Goal: Information Seeking & Learning: Learn about a topic

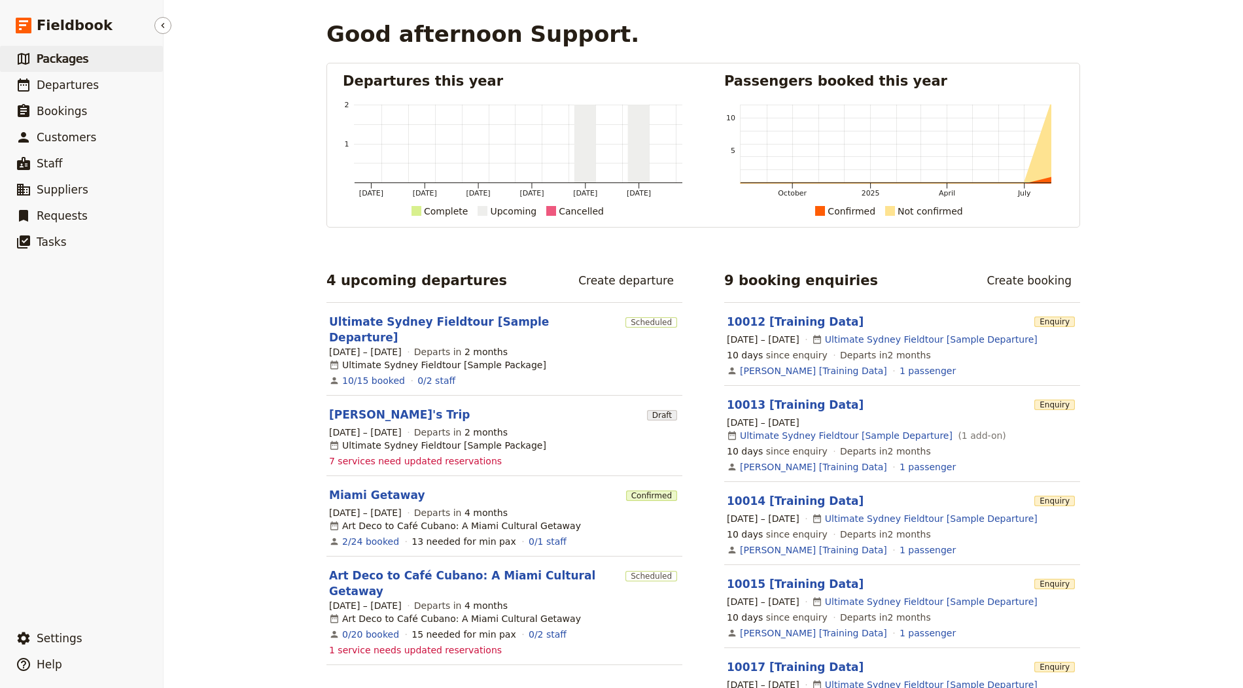
click at [58, 61] on span "Packages" at bounding box center [63, 58] width 52 height 13
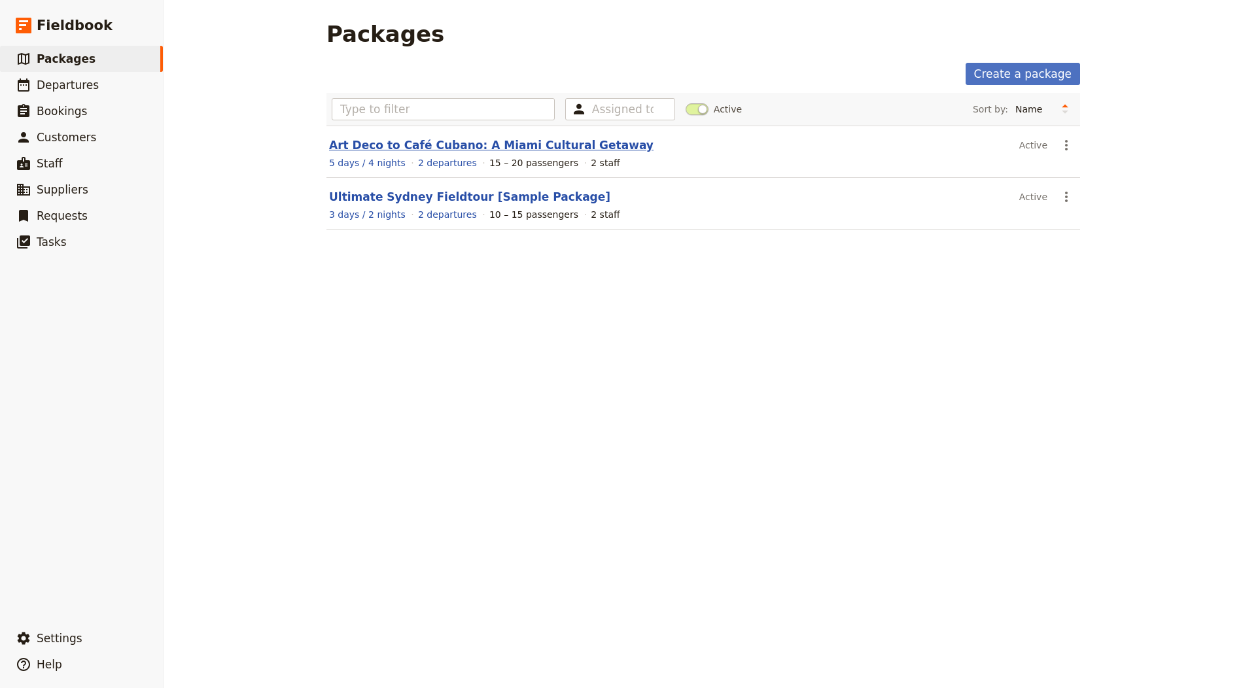
click at [501, 141] on link "Art Deco to Café Cubano: A Miami Cultural Getaway" at bounding box center [491, 145] width 325 height 13
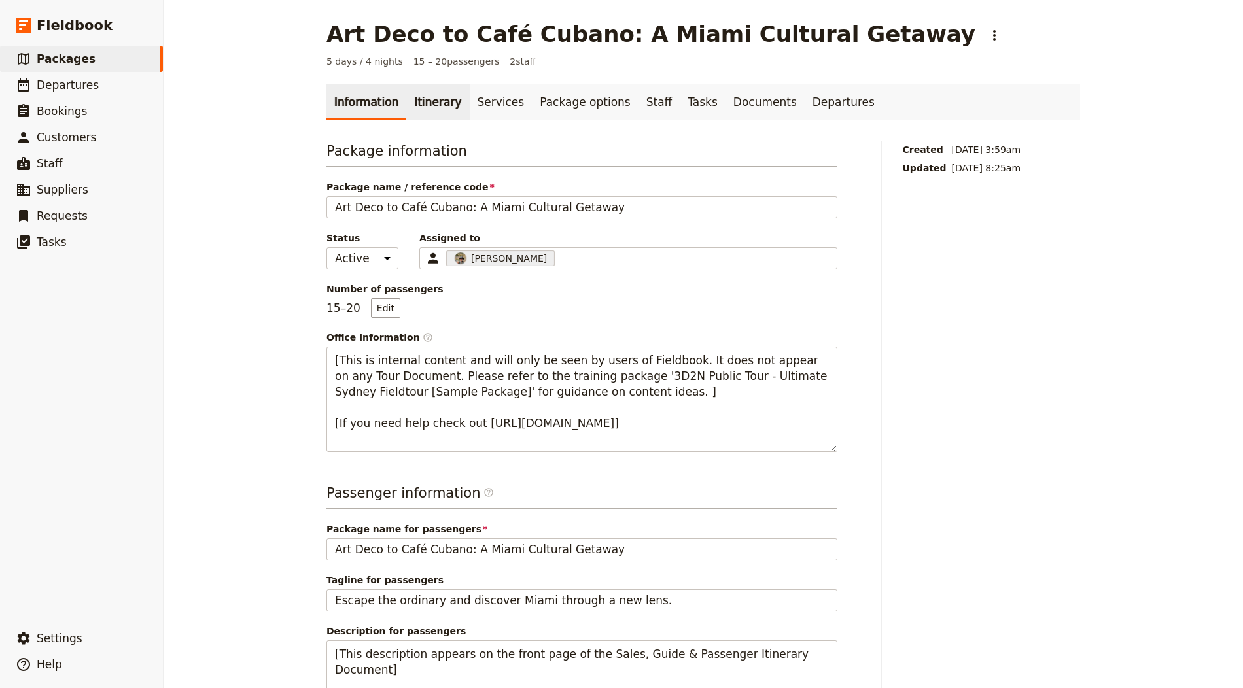
click at [438, 94] on link "Itinerary" at bounding box center [437, 102] width 63 height 37
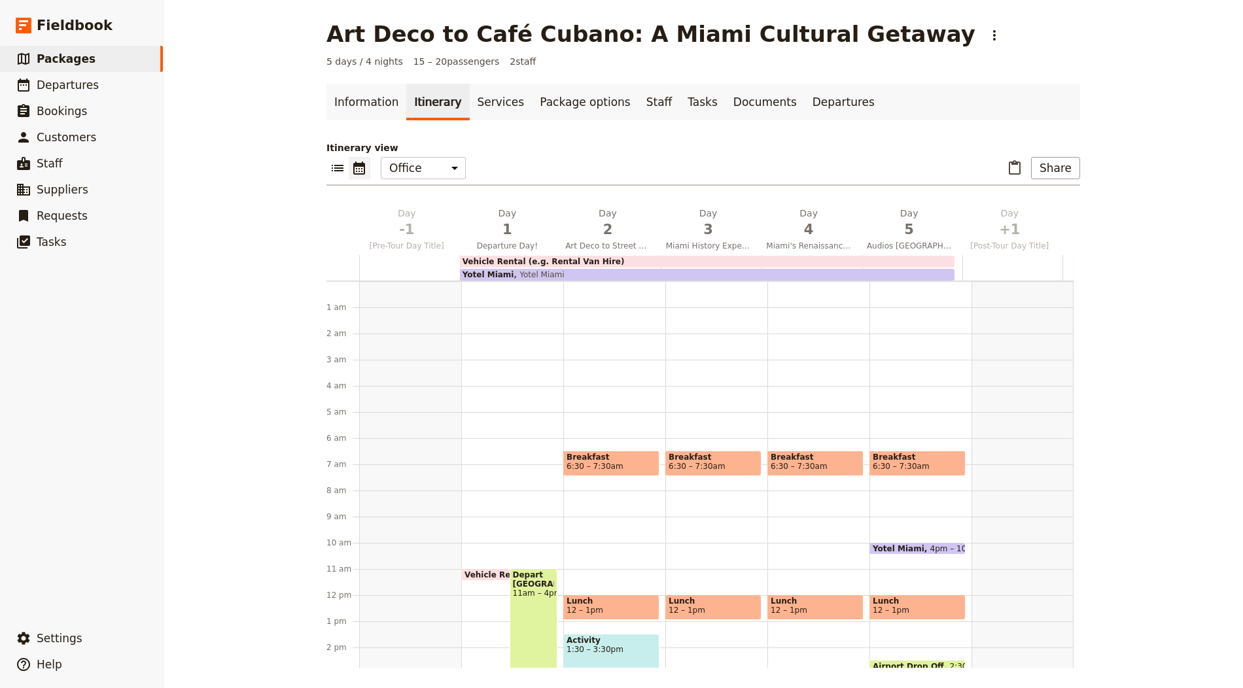
scroll to position [157, 0]
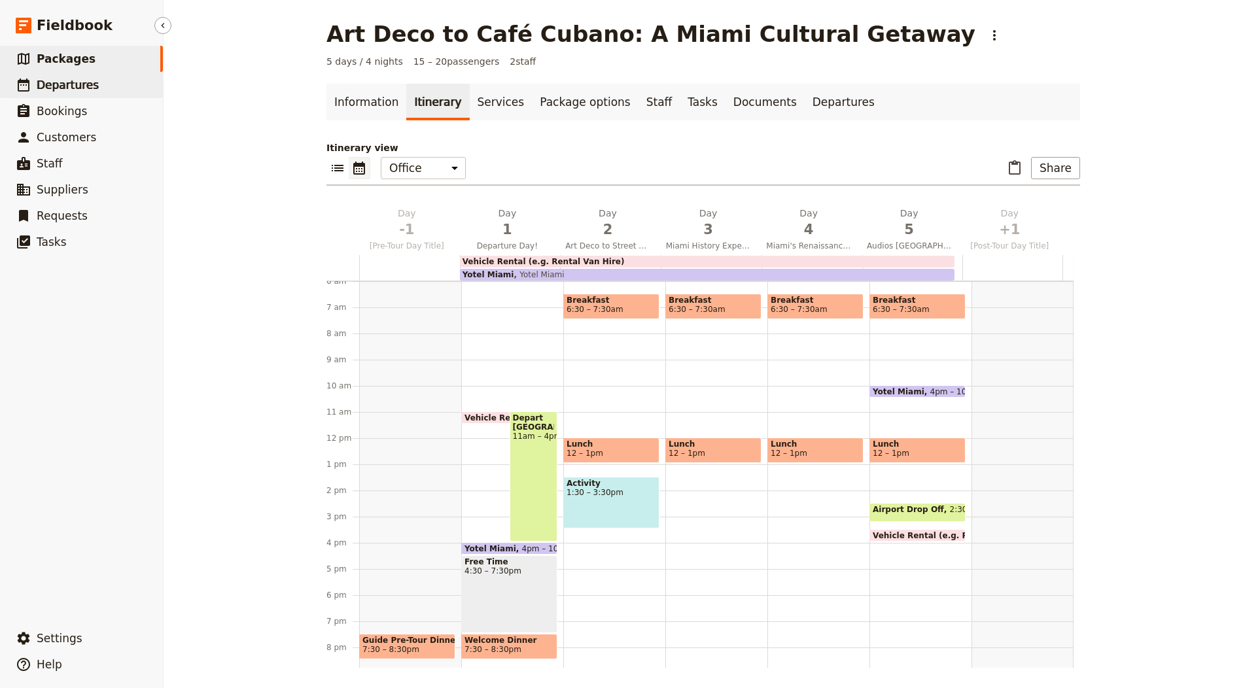
click at [100, 97] on link "​ Departures" at bounding box center [81, 85] width 163 height 26
select select "CREATED_AT"
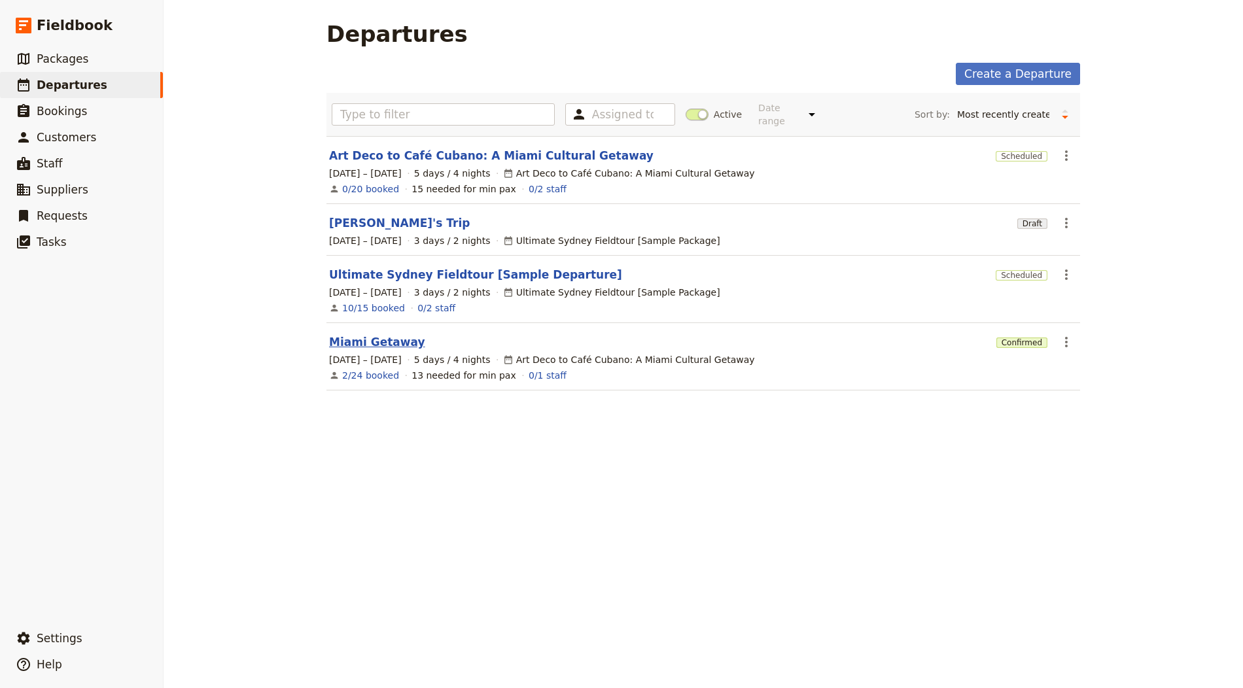
click at [389, 337] on link "Miami Getaway" at bounding box center [377, 342] width 96 height 16
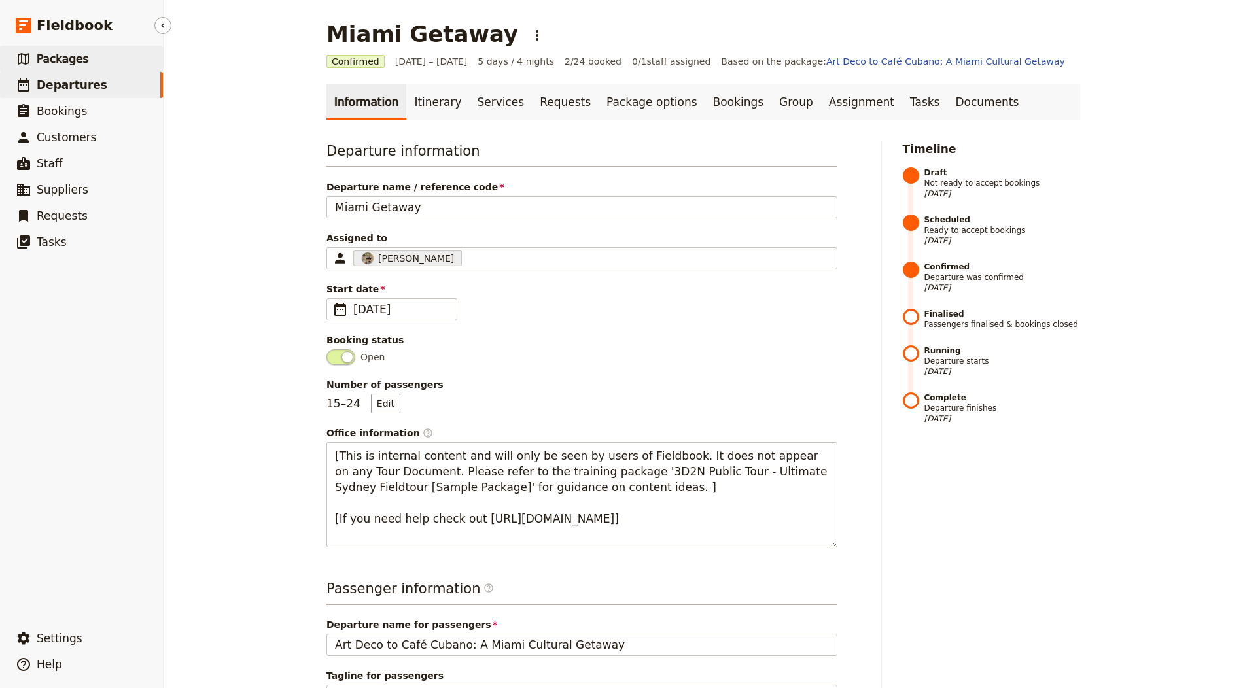
click at [121, 54] on link "​ Packages" at bounding box center [81, 59] width 163 height 26
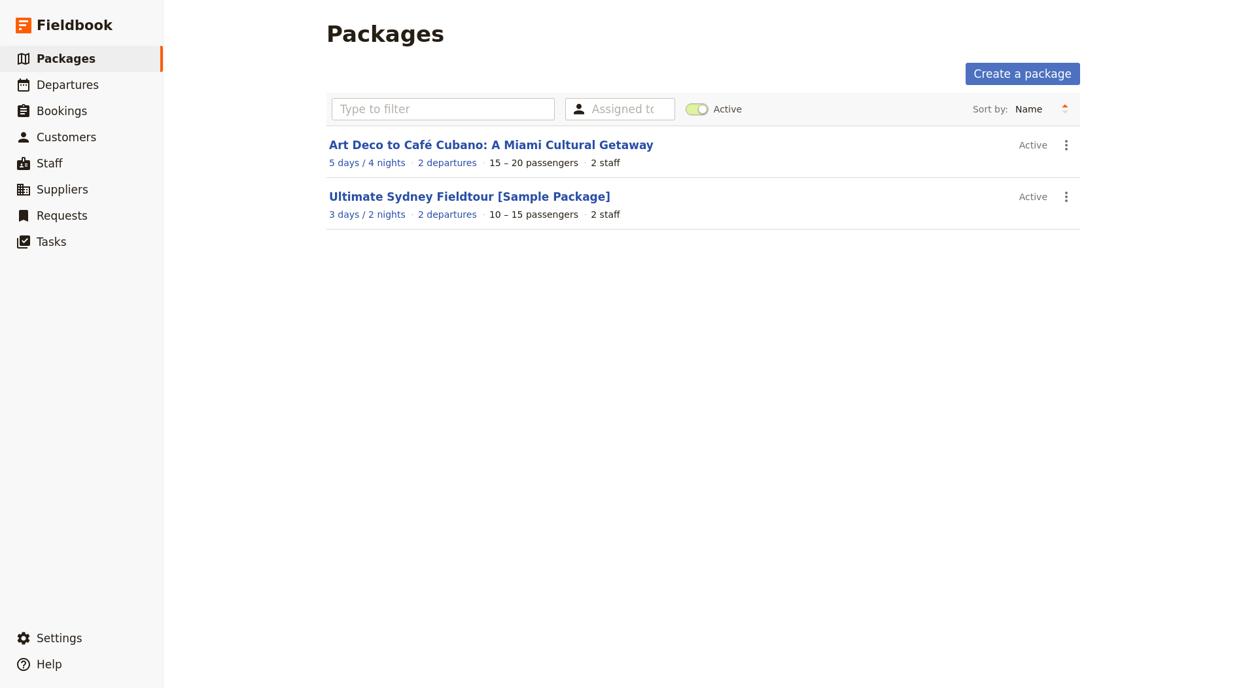
click at [695, 103] on span at bounding box center [697, 109] width 23 height 12
click at [686, 103] on input "Active" at bounding box center [686, 103] width 0 height 0
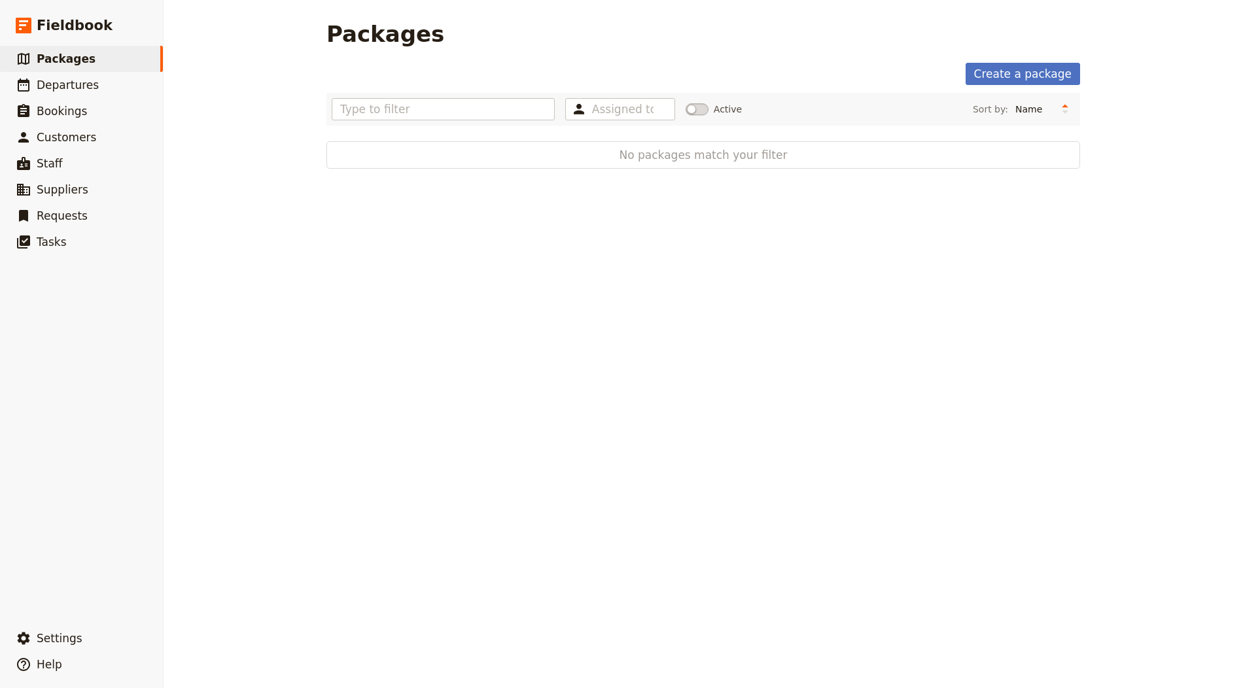
click at [695, 105] on span at bounding box center [697, 109] width 23 height 12
click at [686, 103] on input "Active" at bounding box center [686, 103] width 0 height 0
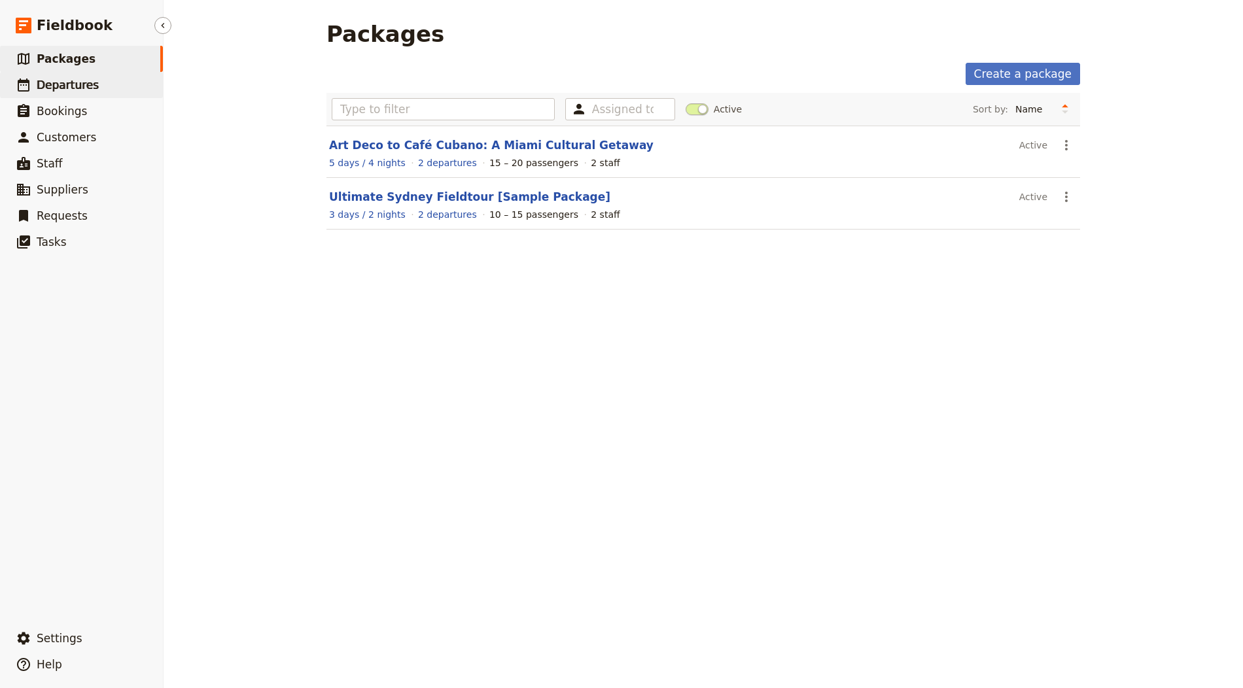
click at [100, 83] on link "​ Departures" at bounding box center [81, 85] width 163 height 26
select select "CREATED_AT"
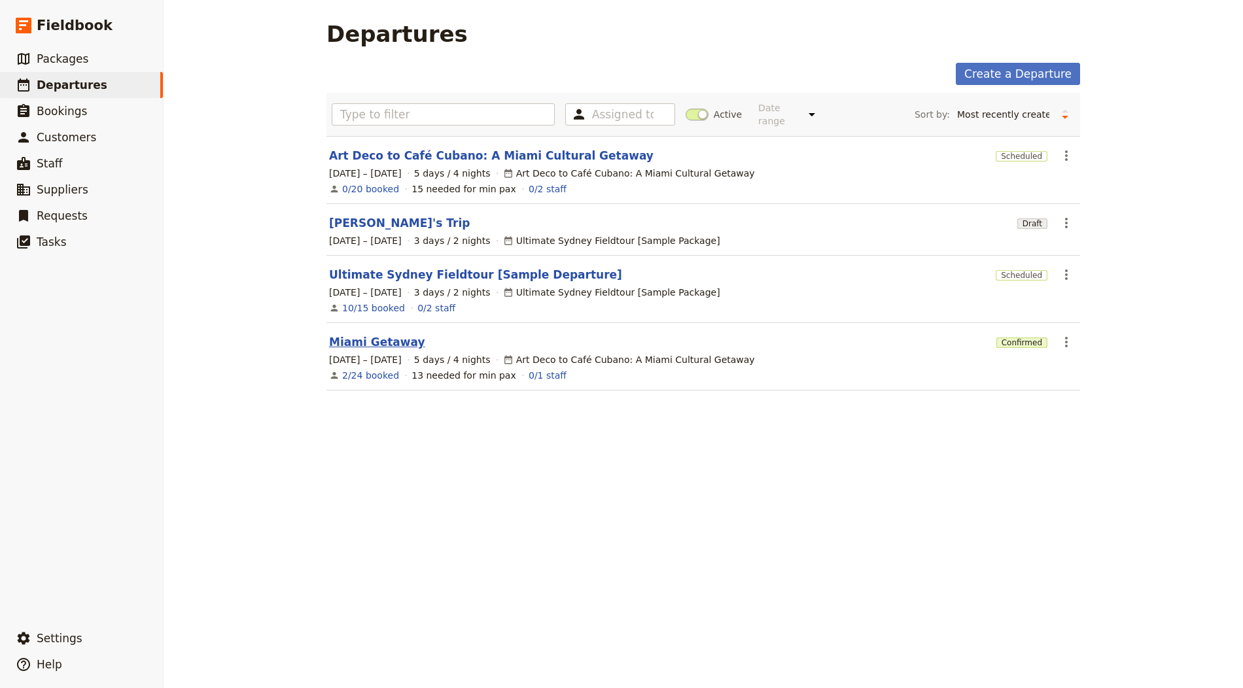
click at [344, 340] on link "Miami Getaway" at bounding box center [377, 342] width 96 height 16
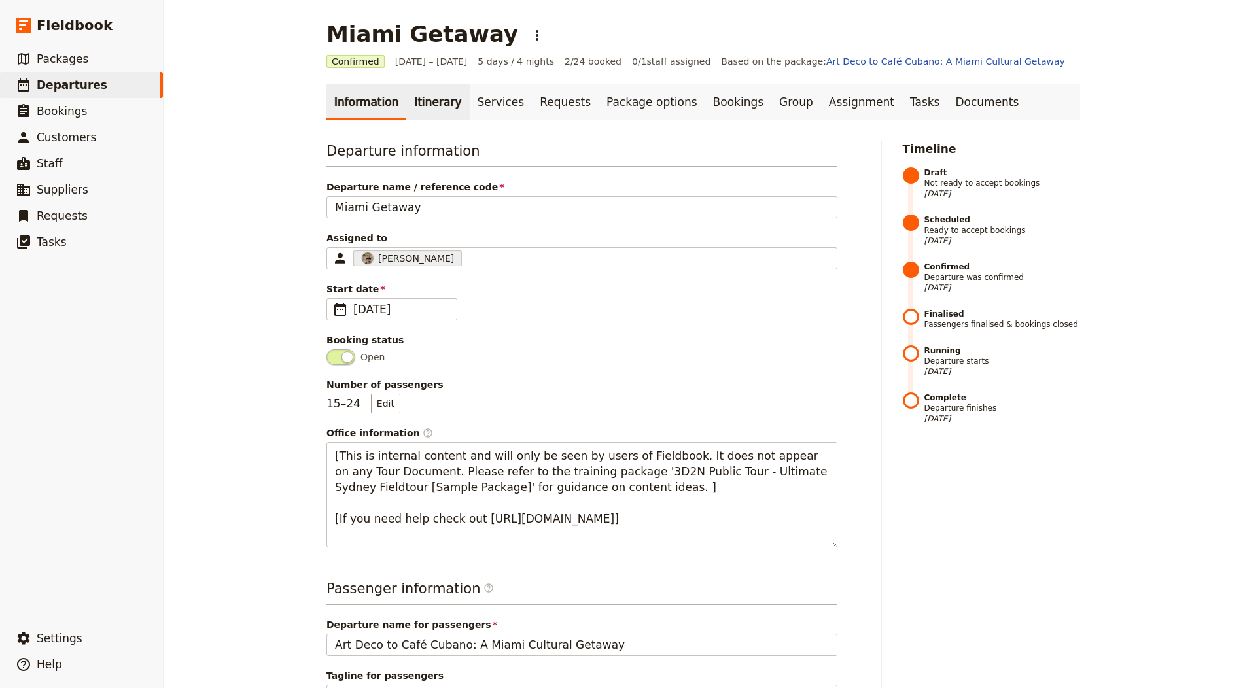
click at [447, 112] on link "Itinerary" at bounding box center [437, 102] width 63 height 37
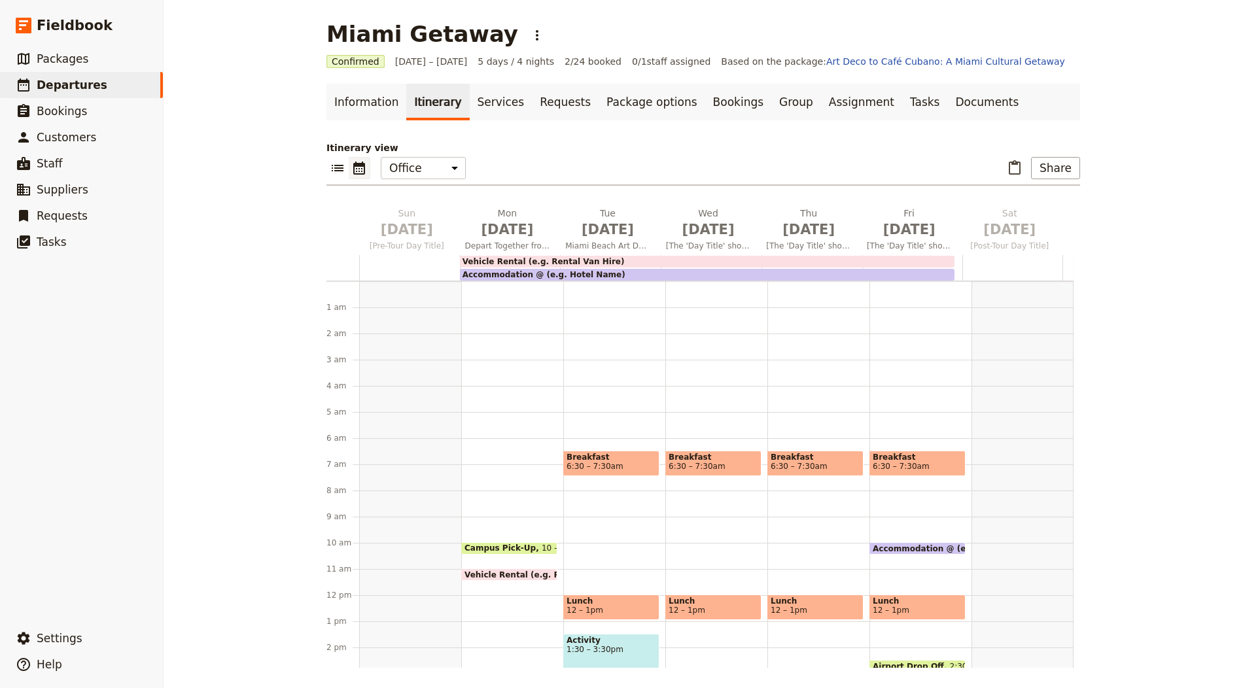
scroll to position [157, 0]
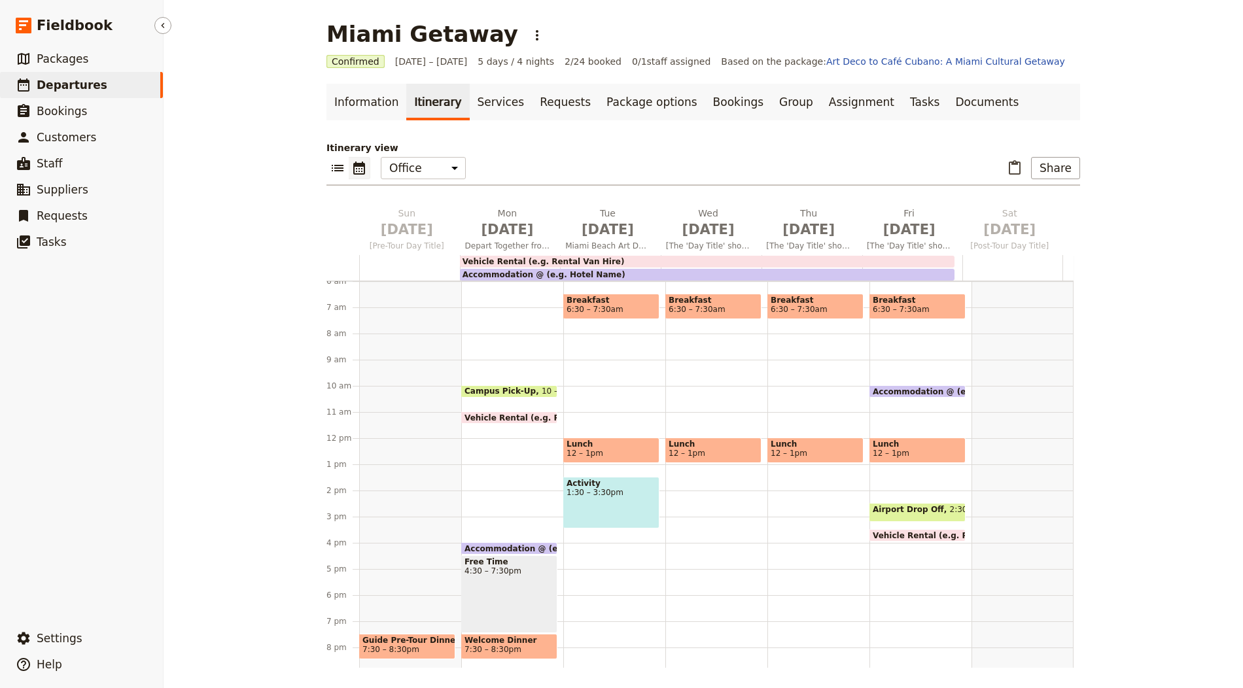
click at [130, 80] on link "​ Departures" at bounding box center [81, 85] width 163 height 26
select select "CREATED_AT"
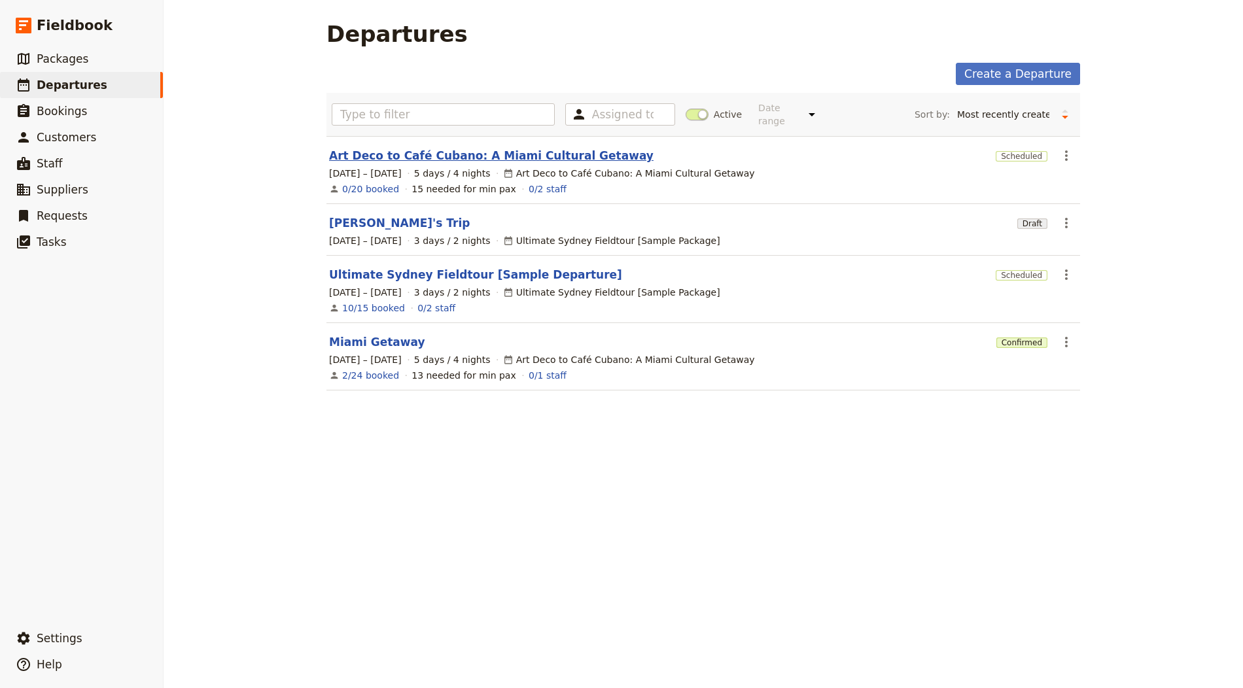
click at [406, 155] on link "Art Deco to Café Cubano: A Miami Cultural Getaway" at bounding box center [491, 156] width 325 height 16
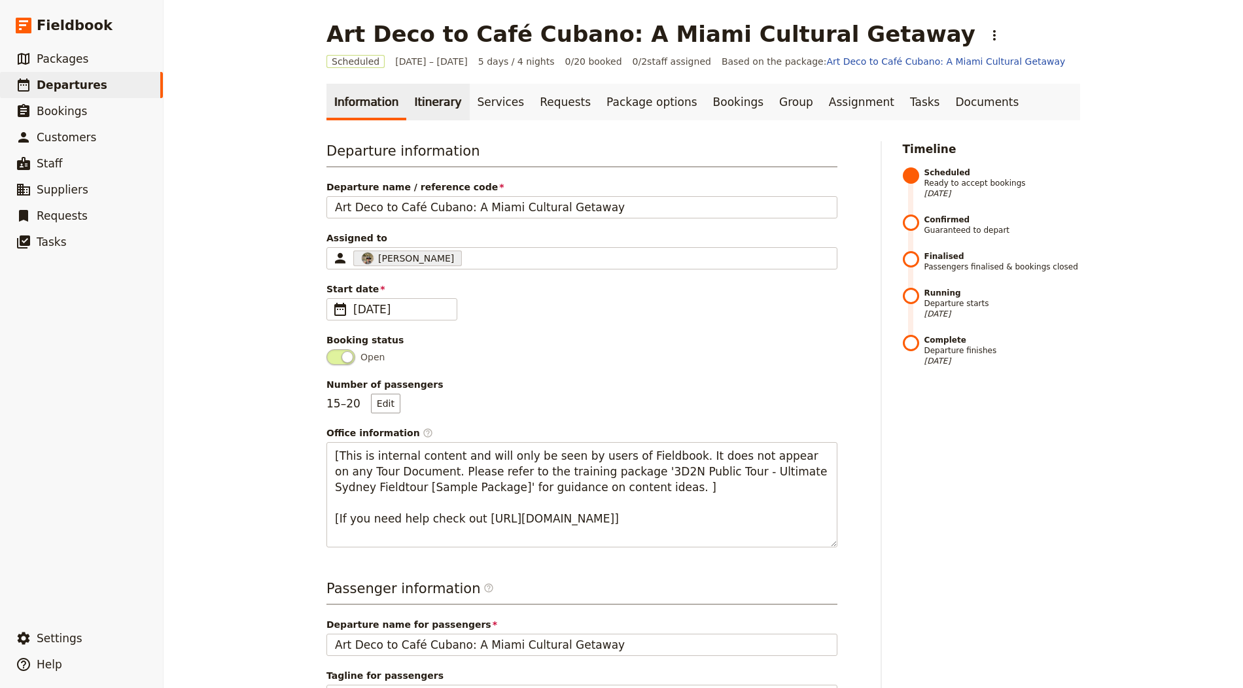
click at [409, 99] on link "Itinerary" at bounding box center [437, 102] width 63 height 37
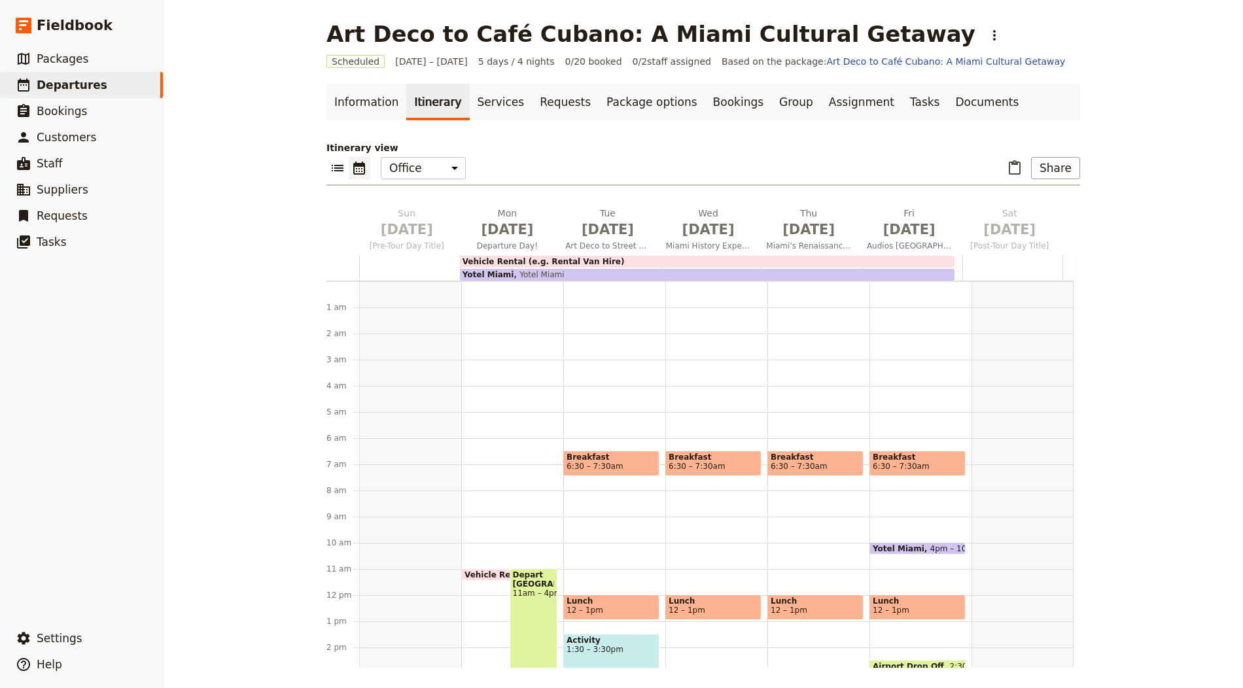
scroll to position [157, 0]
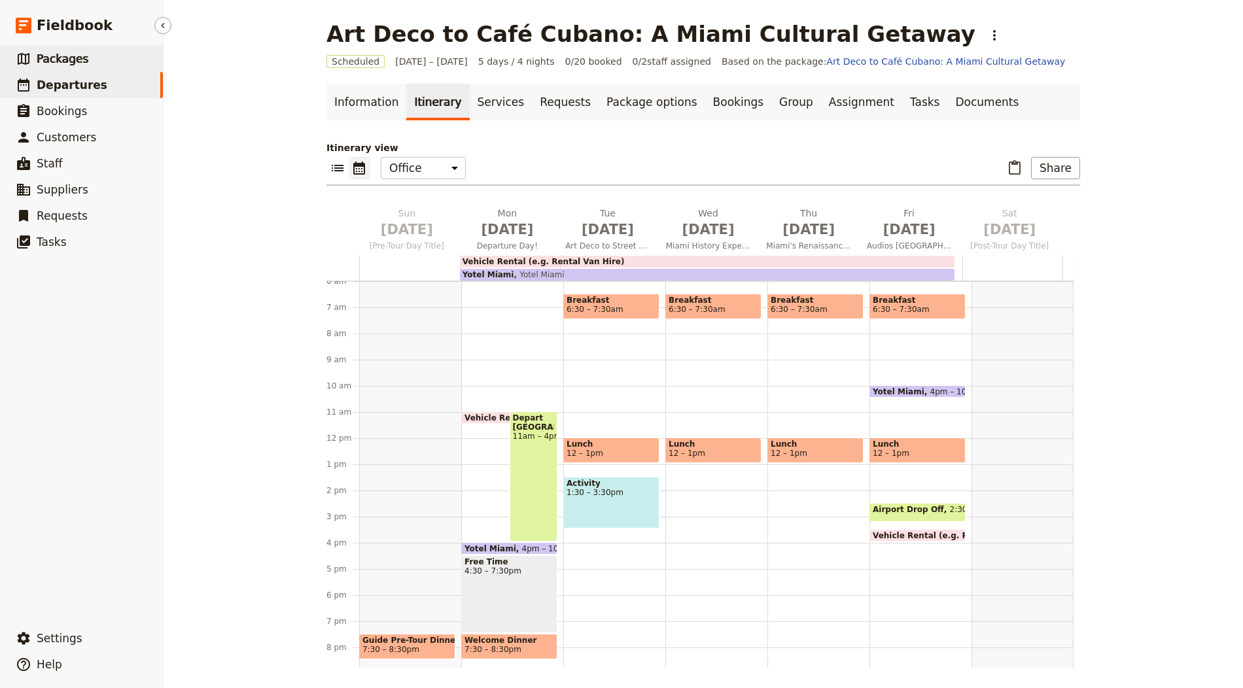
click at [113, 60] on link "​ Packages" at bounding box center [81, 59] width 163 height 26
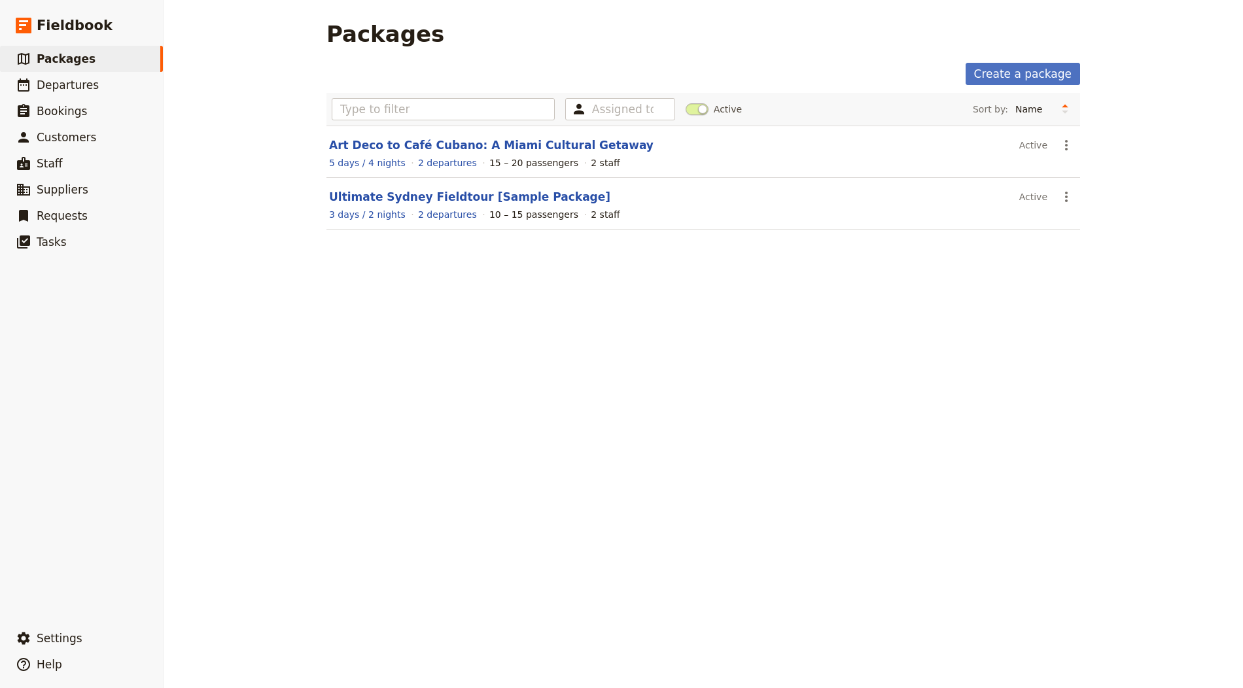
click at [473, 155] on div "5 days / 4 nights 2 departures 15 – 20 passengers 2 staff" at bounding box center [703, 163] width 751 height 16
click at [477, 149] on link "Art Deco to Café Cubano: A Miami Cultural Getaway" at bounding box center [491, 145] width 325 height 13
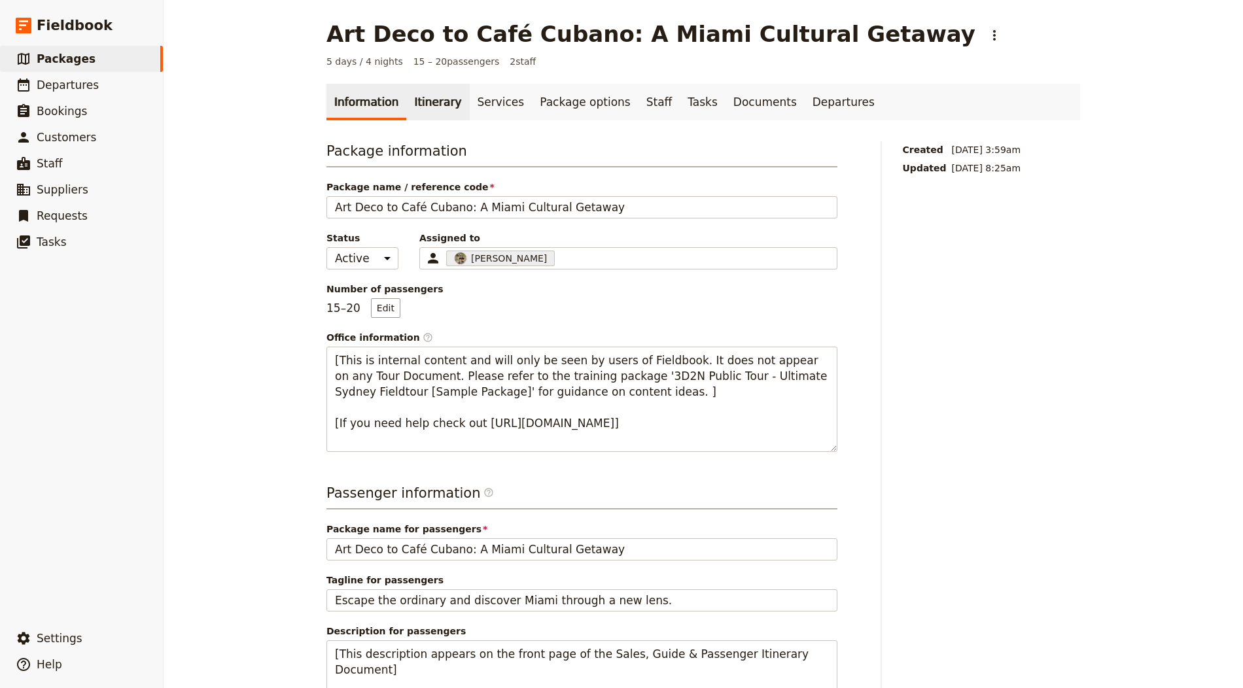
click at [438, 106] on link "Itinerary" at bounding box center [437, 102] width 63 height 37
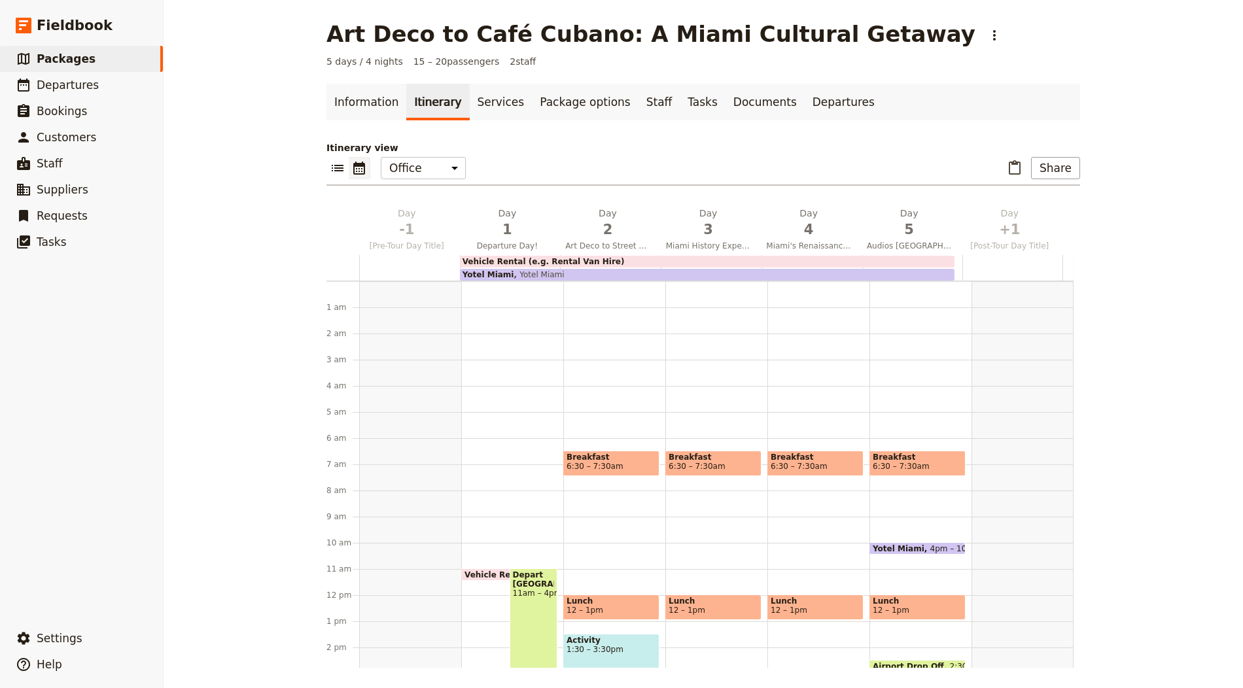
scroll to position [157, 0]
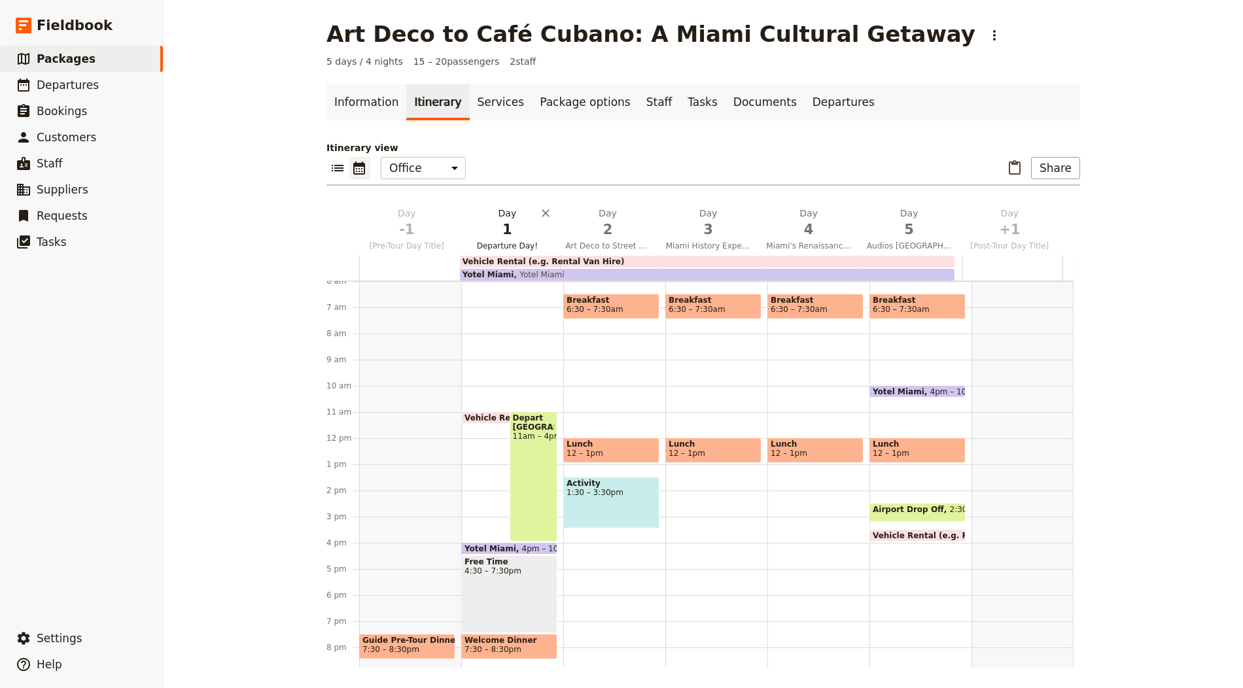
click at [478, 224] on span "1" at bounding box center [507, 230] width 85 height 20
click at [609, 228] on span "2" at bounding box center [607, 230] width 85 height 20
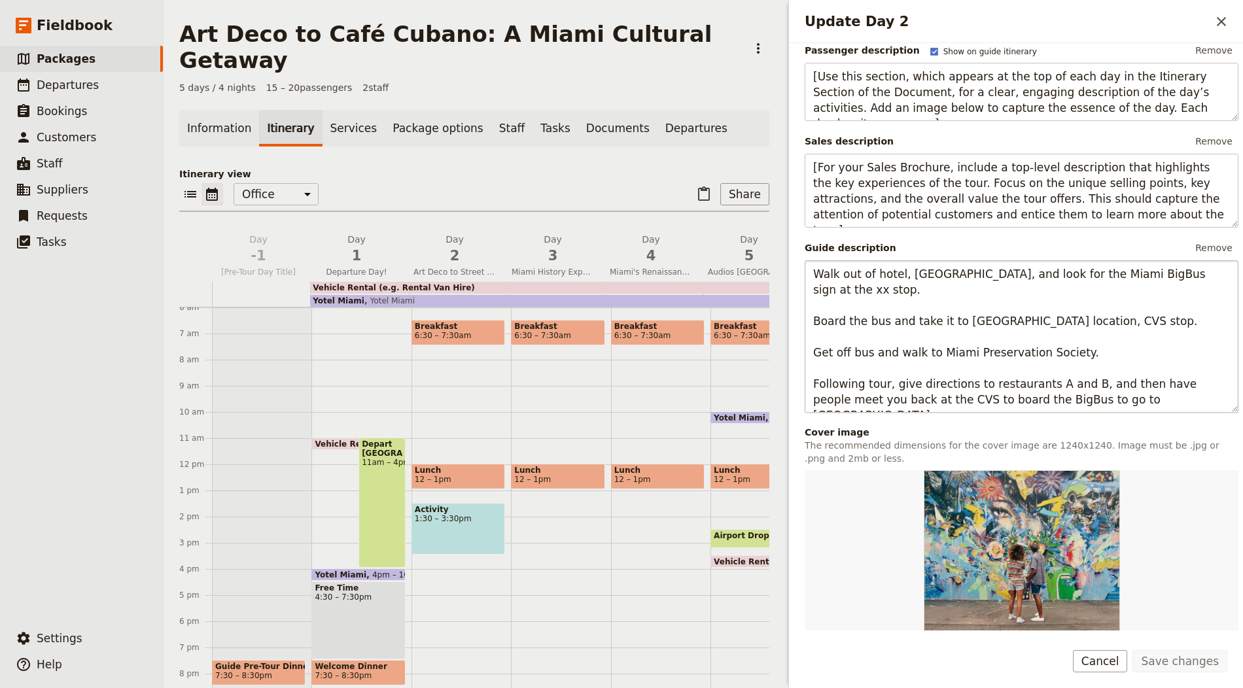
scroll to position [351, 0]
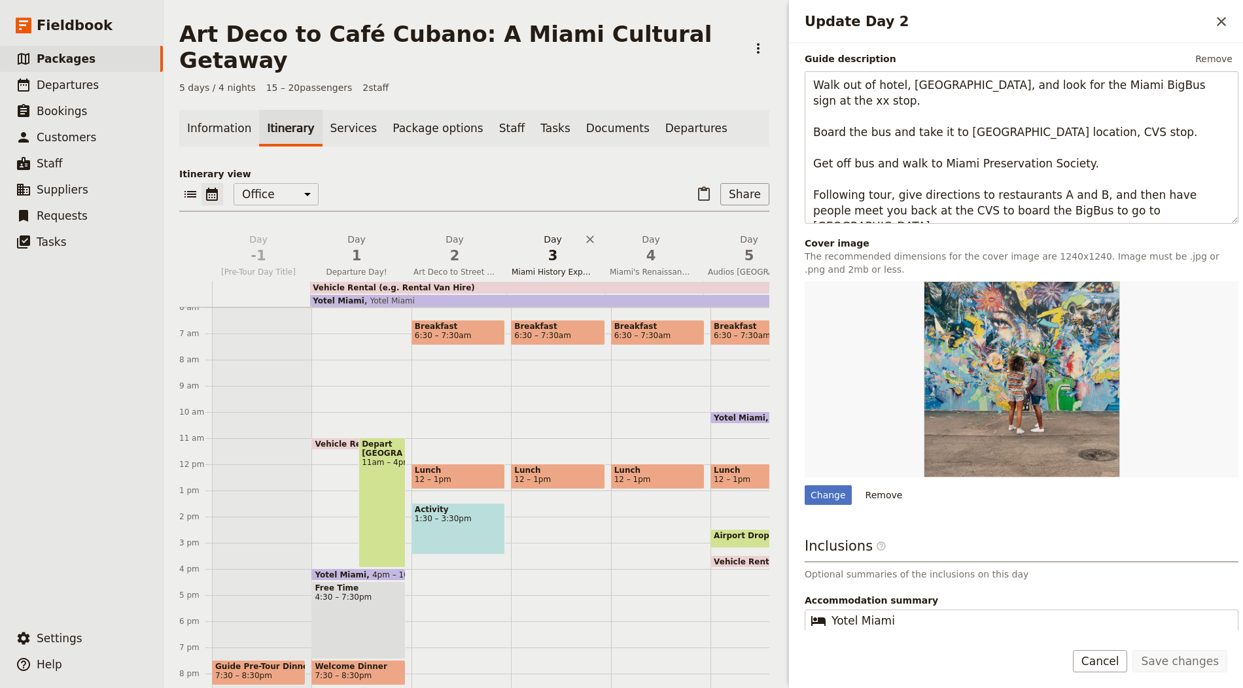
click at [542, 238] on button "Day 3 Miami History Experience" at bounding box center [556, 257] width 98 height 48
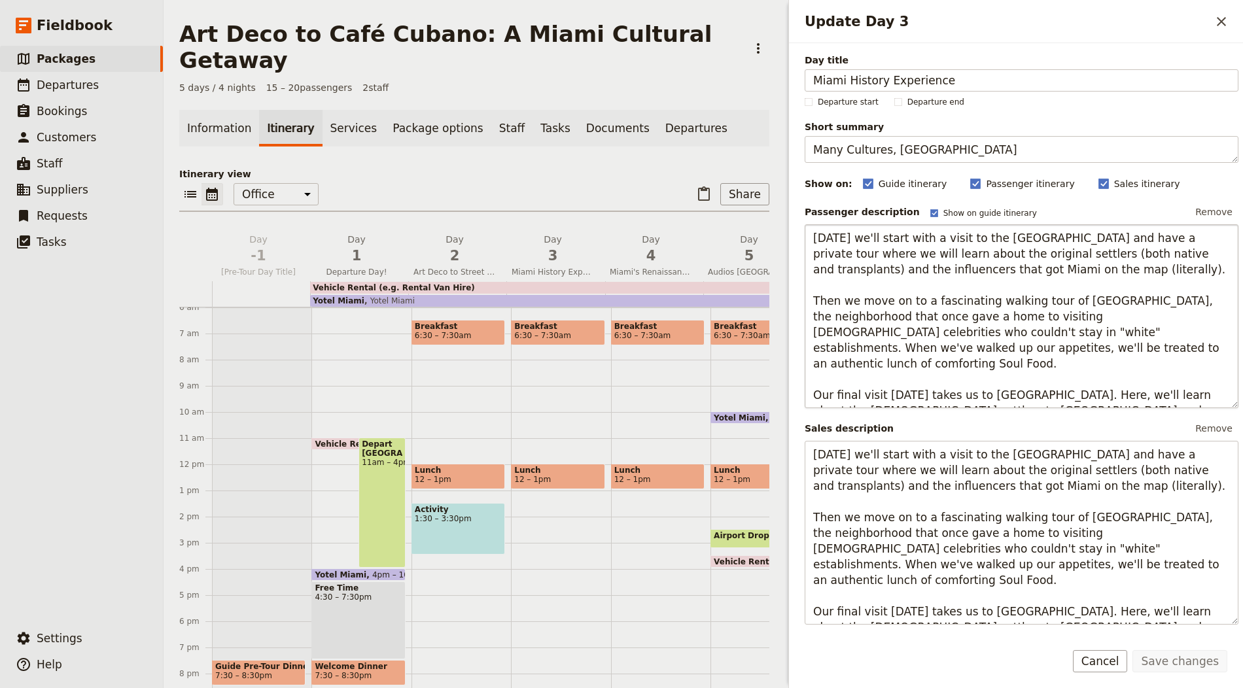
scroll to position [316, 0]
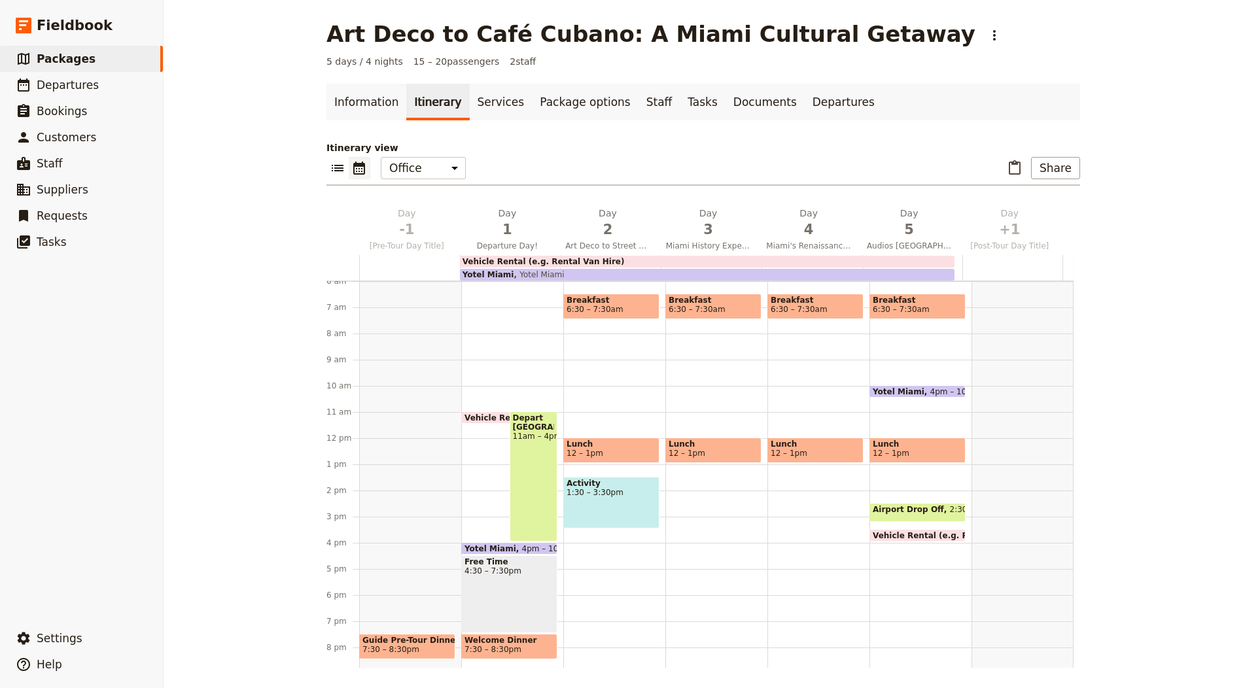
click at [524, 445] on div "Depart [GEOGRAPHIC_DATA] 11am – 4pm" at bounding box center [534, 477] width 48 height 130
select select "1"
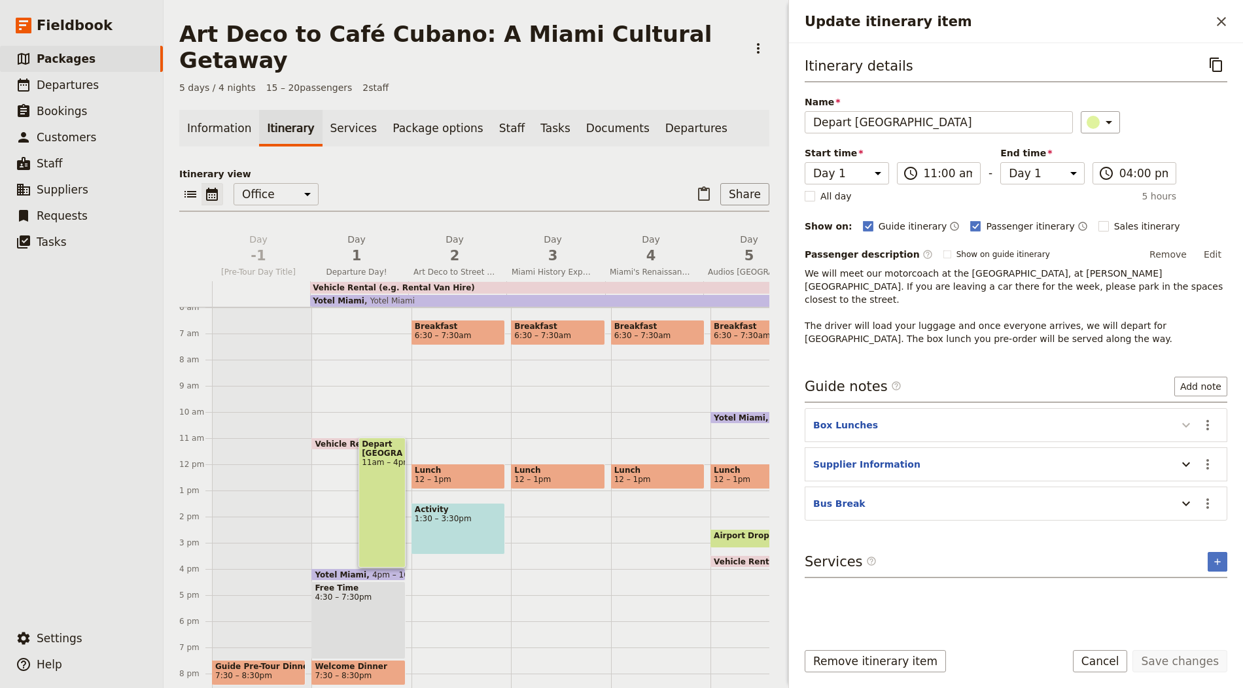
click at [1184, 418] on icon "Update itinerary item" at bounding box center [1187, 426] width 16 height 16
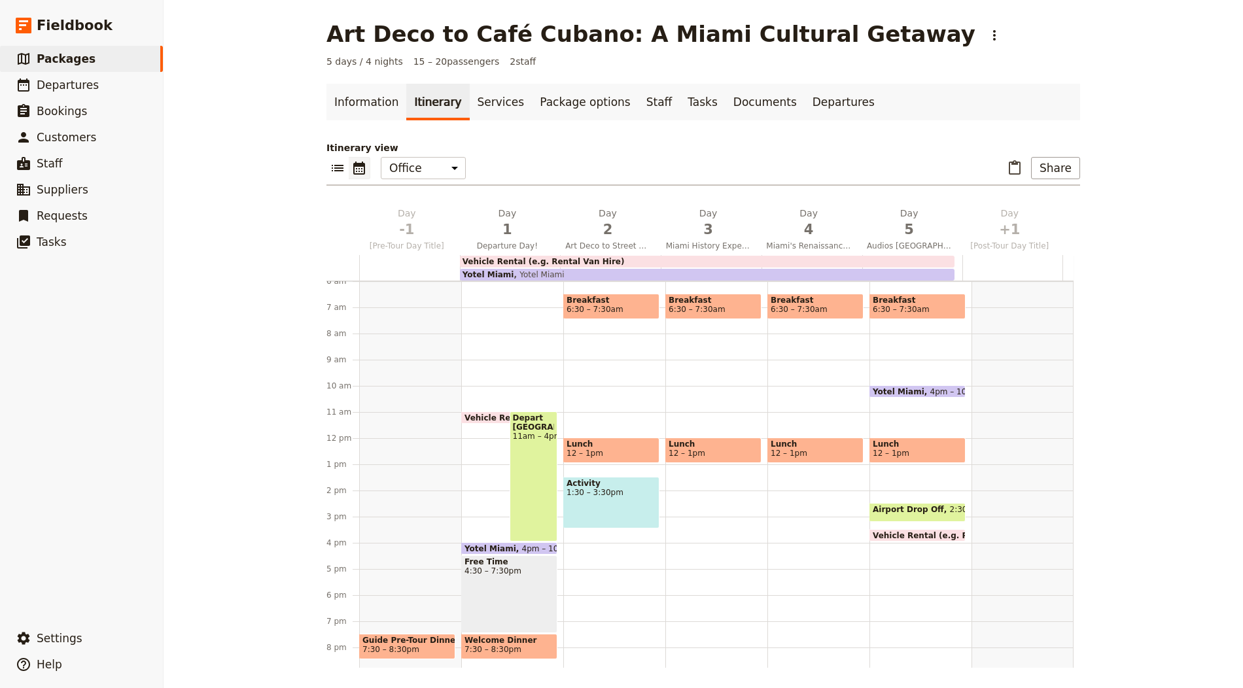
click at [494, 577] on div "Free Time 4:30 – 7:30pm" at bounding box center [509, 595] width 96 height 78
select select "1"
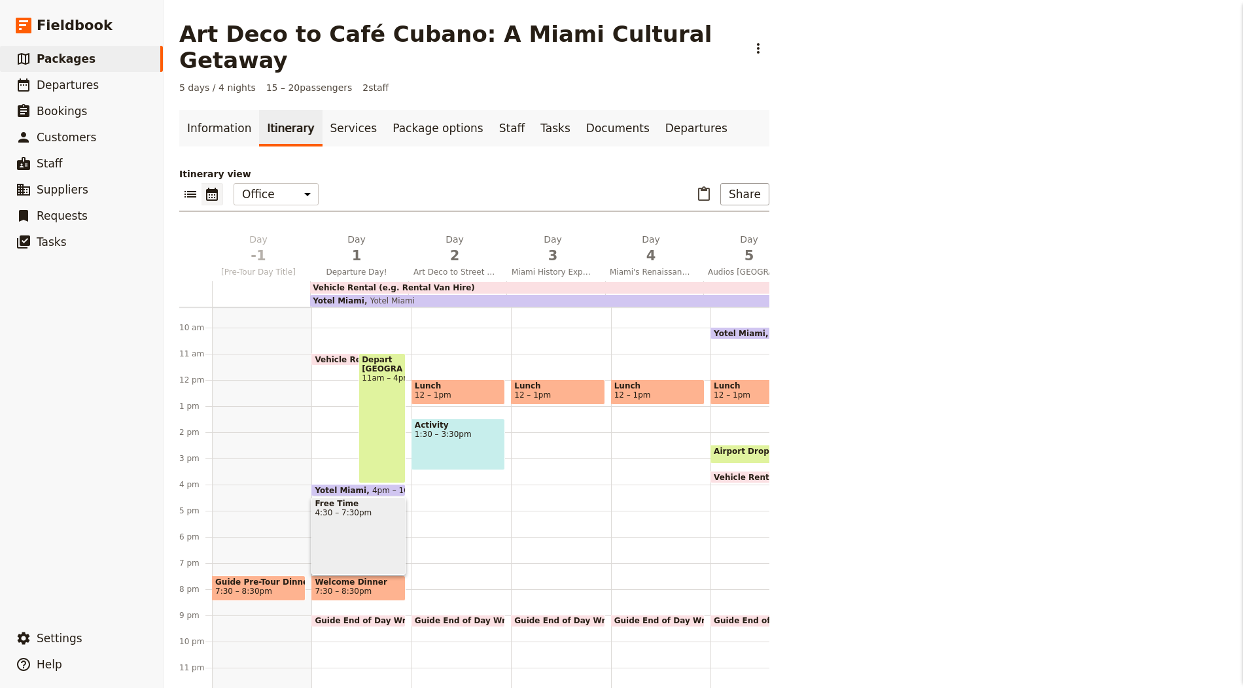
scroll to position [241, 0]
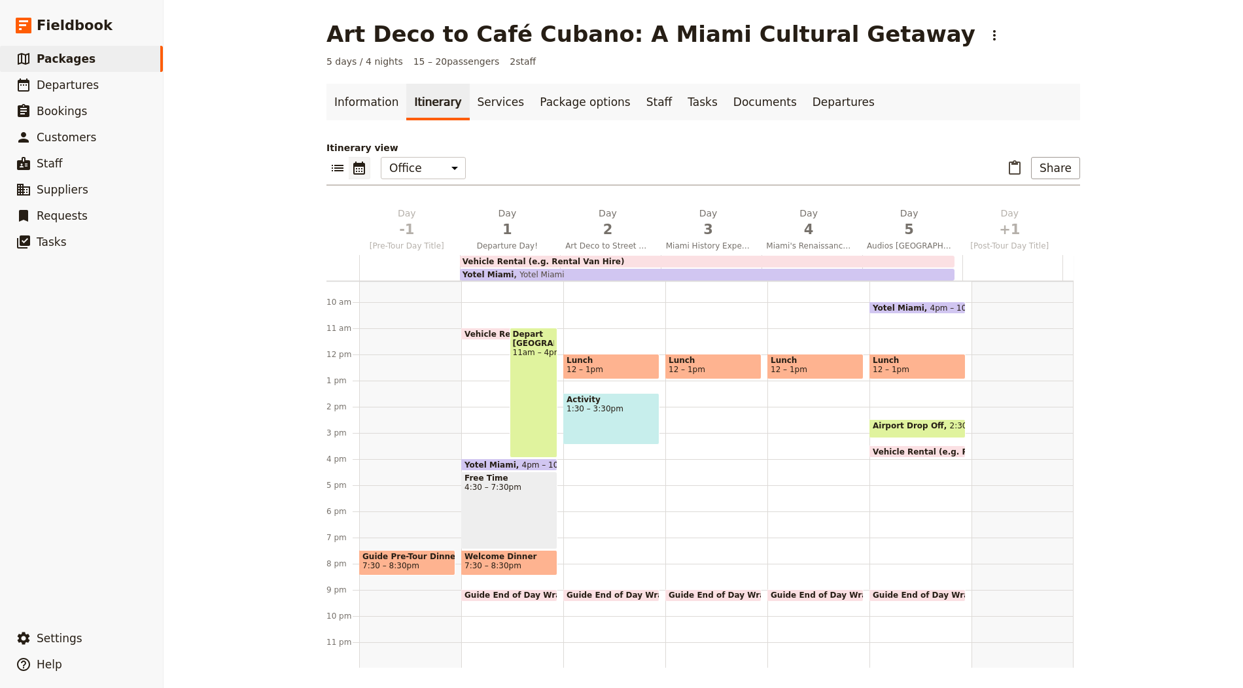
click at [484, 564] on span "7:30 – 8:30pm" at bounding box center [493, 565] width 57 height 9
select select "1"
click at [611, 370] on span "12 – 1pm" at bounding box center [612, 369] width 90 height 9
select select "2"
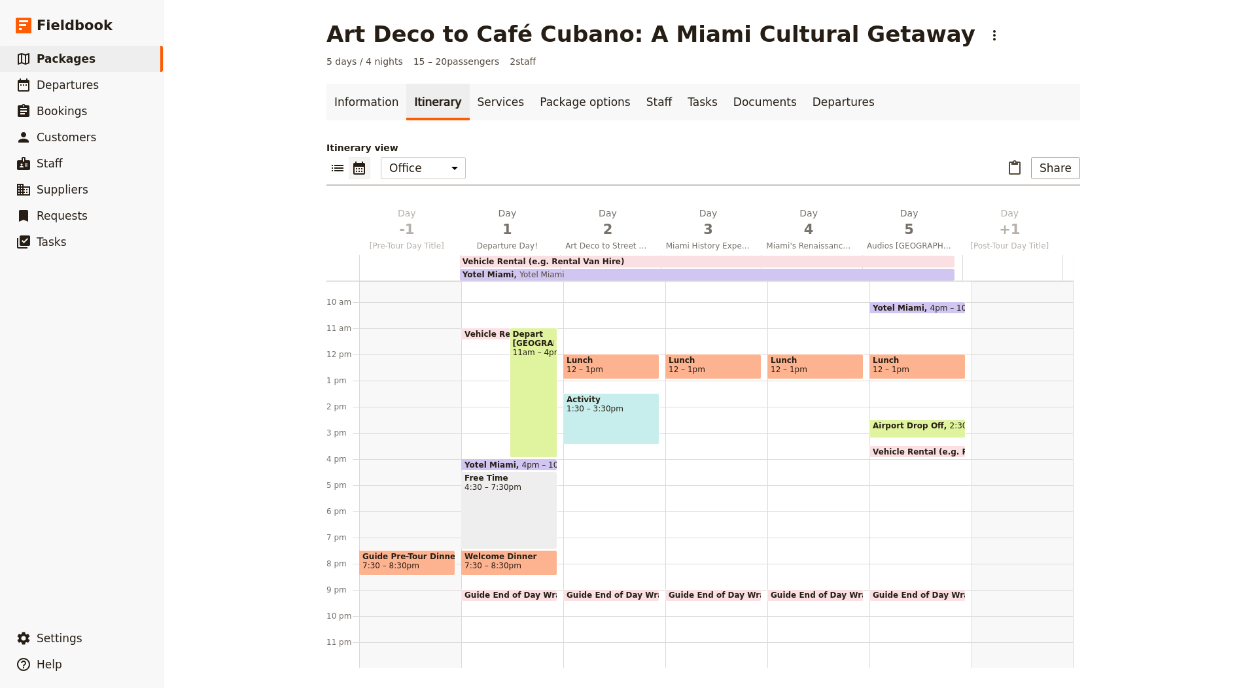
select select "2"
click at [611, 370] on span "12 – 1pm" at bounding box center [612, 369] width 90 height 9
select select "2"
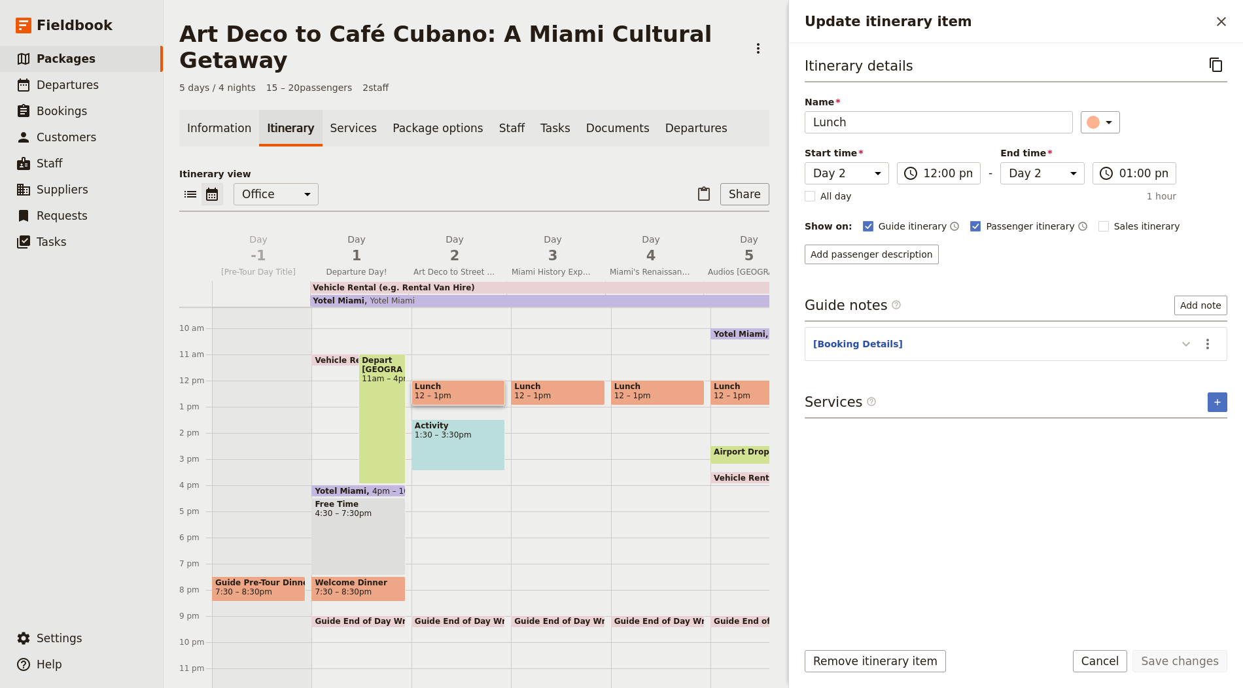
click at [1185, 333] on button "Update itinerary item" at bounding box center [1186, 344] width 21 height 22
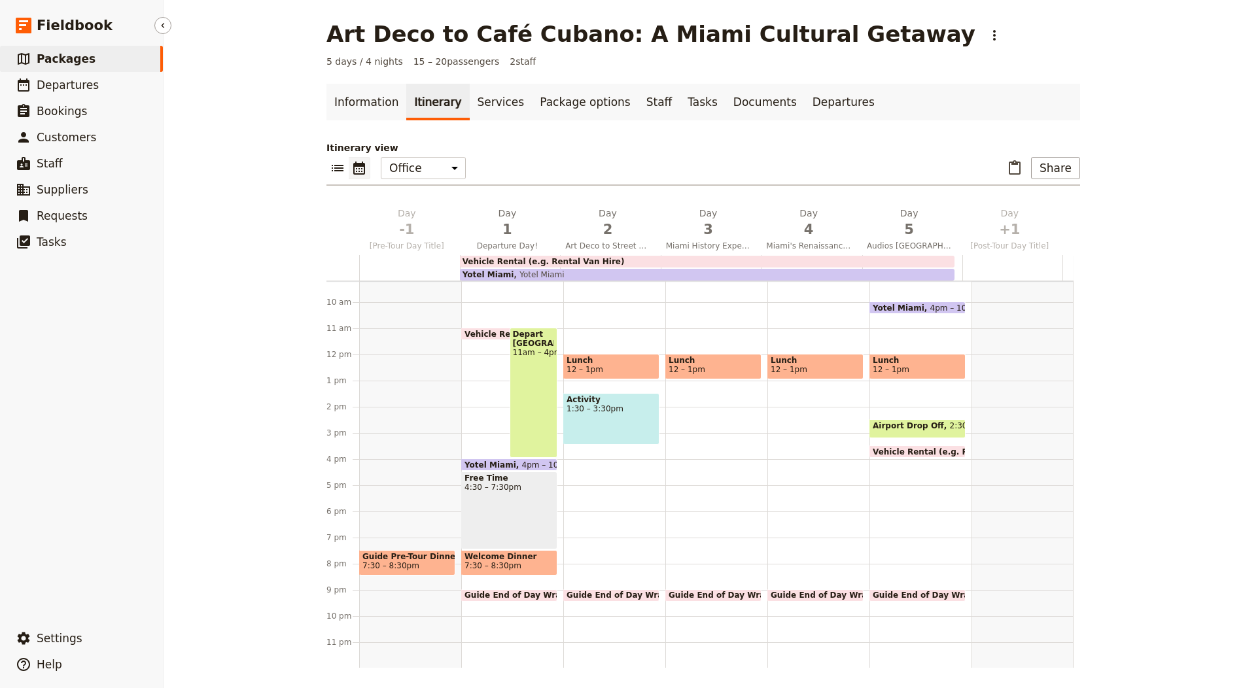
click at [141, 59] on link "​ Packages" at bounding box center [81, 59] width 163 height 26
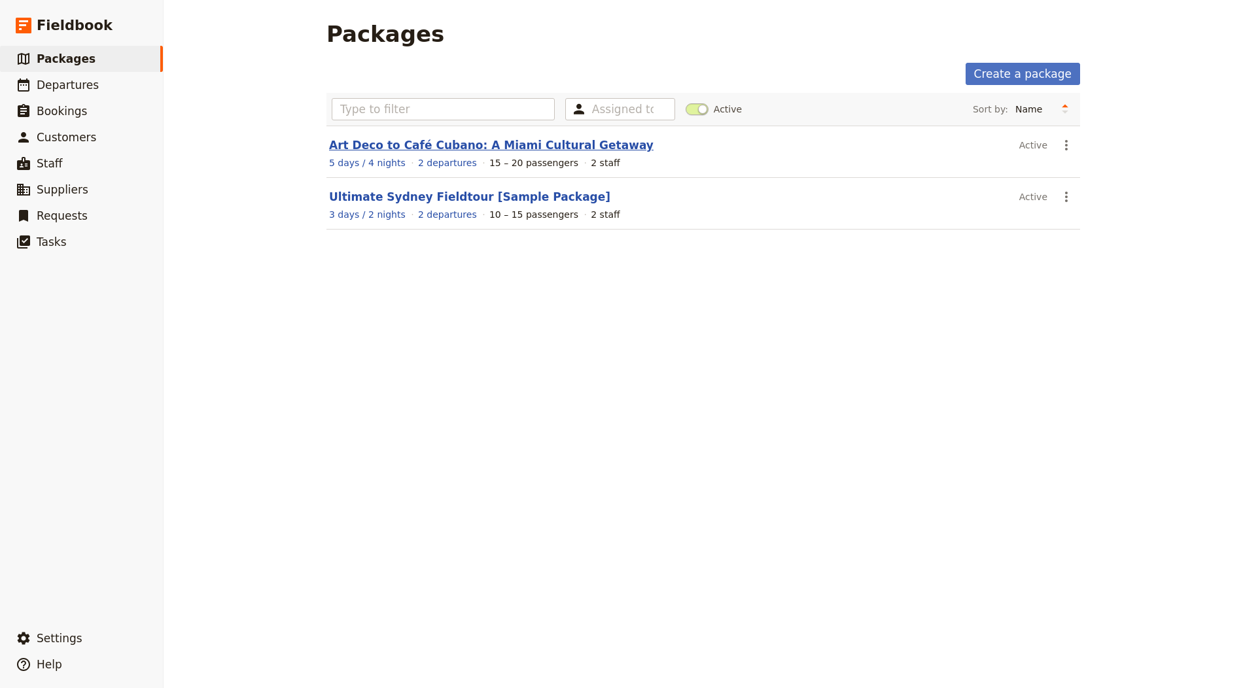
click at [575, 149] on link "Art Deco to Café Cubano: A Miami Cultural Getaway" at bounding box center [491, 145] width 325 height 13
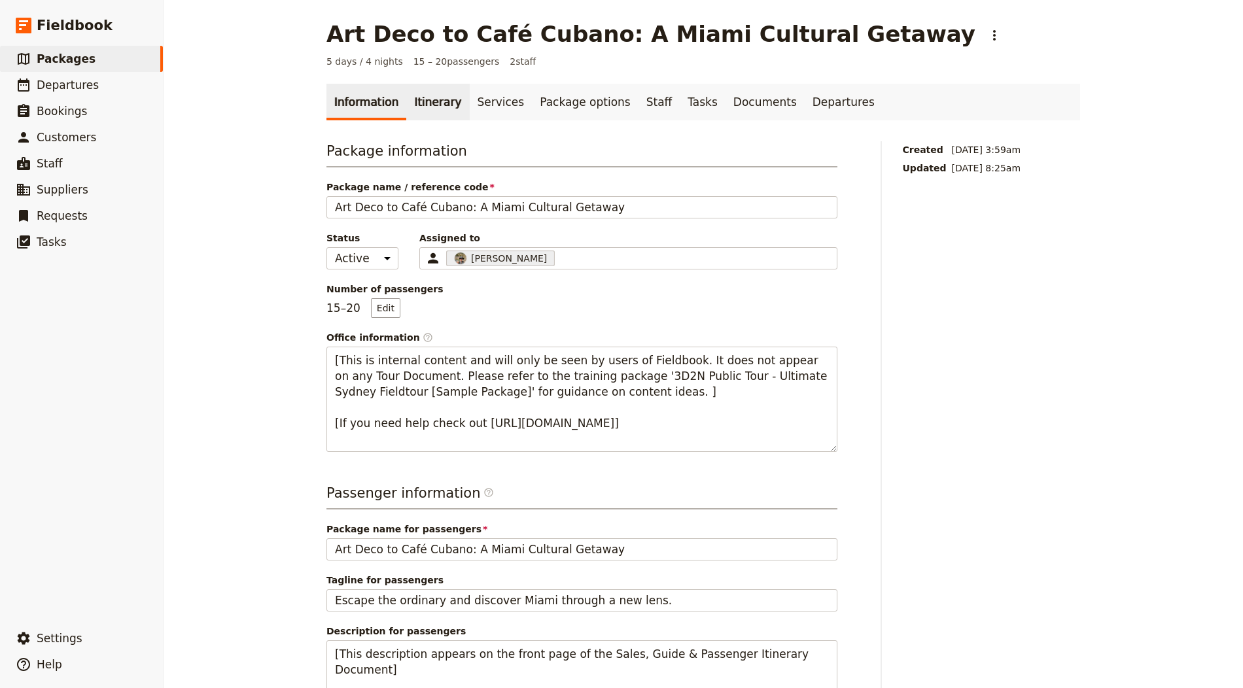
click at [431, 109] on link "Itinerary" at bounding box center [437, 102] width 63 height 37
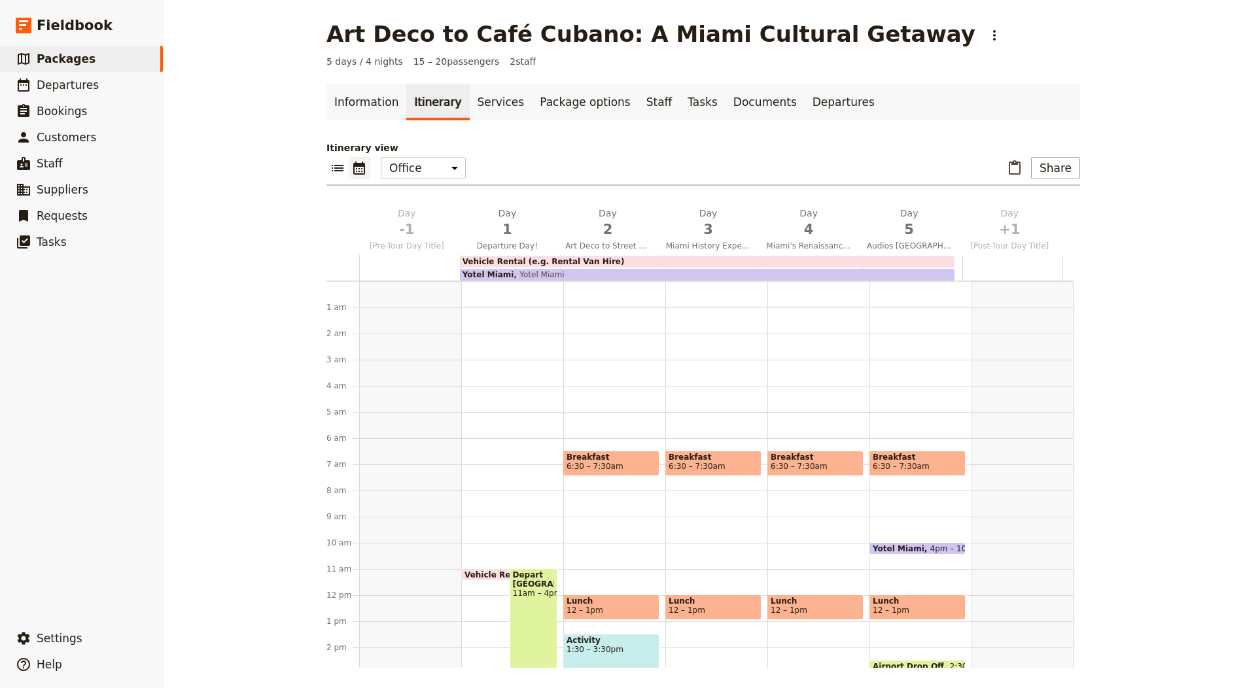
scroll to position [157, 0]
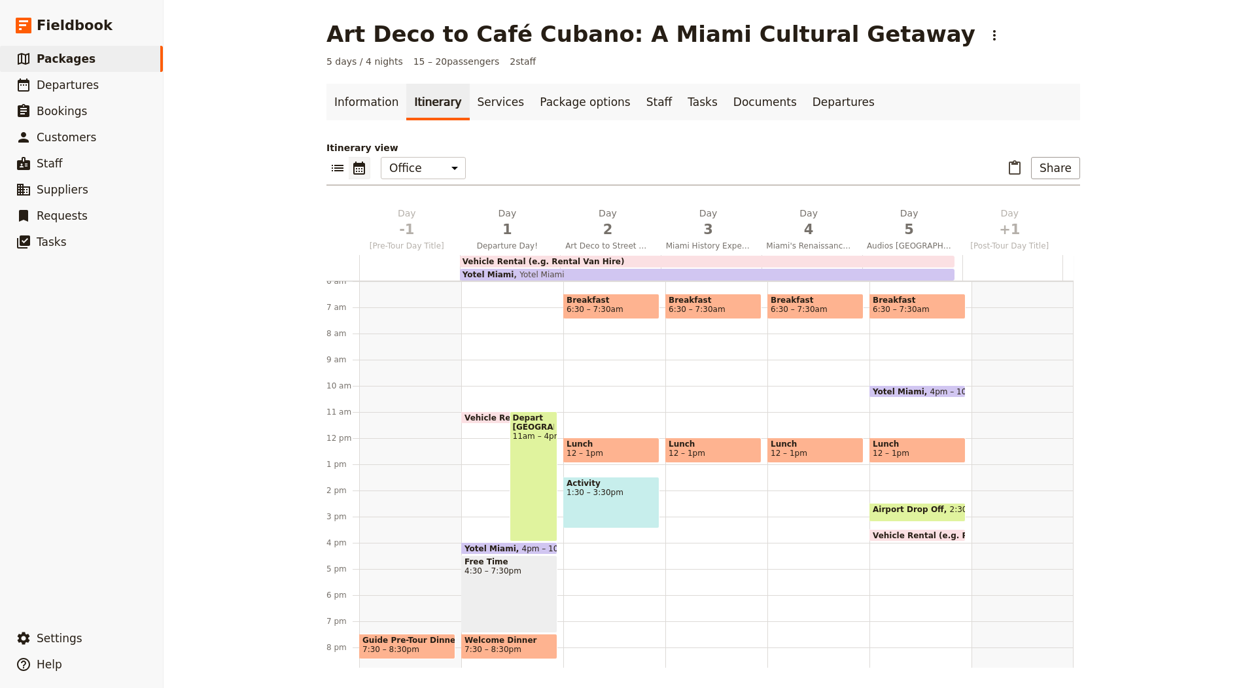
click at [501, 585] on div "Free Time 4:30 – 7:30pm" at bounding box center [509, 595] width 96 height 78
select select "1"
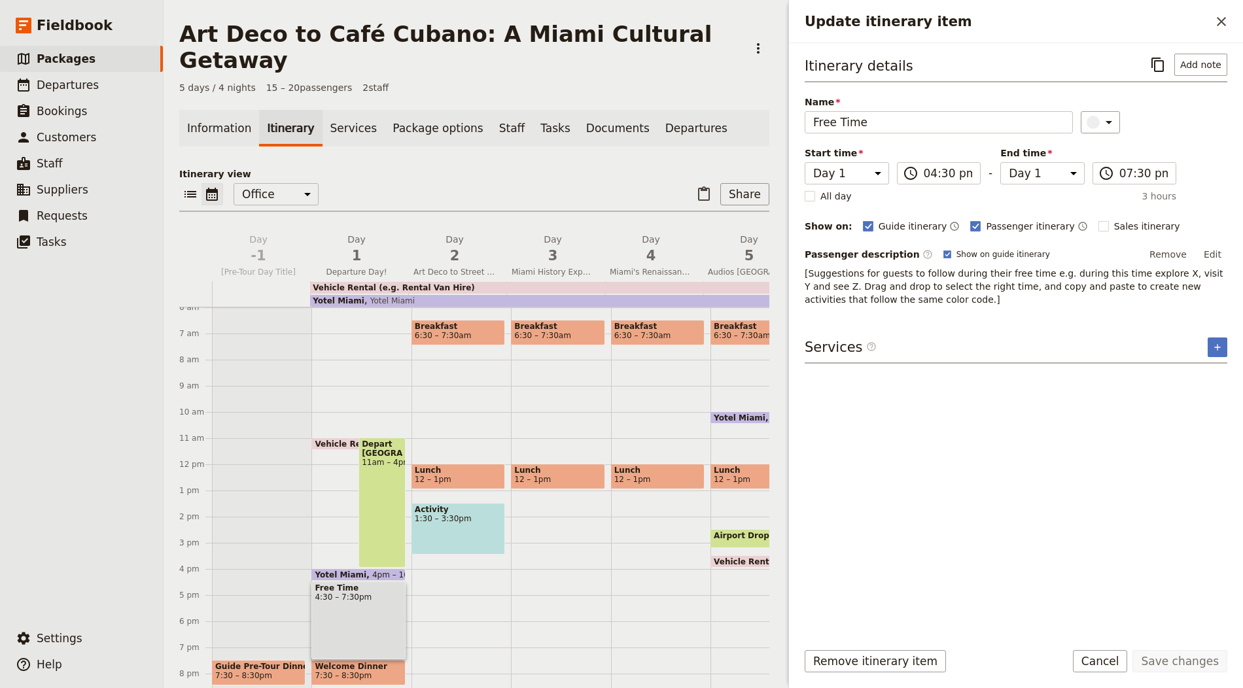
click at [357, 571] on span "Yotel Miami" at bounding box center [344, 575] width 58 height 9
select select "1"
select select "5"
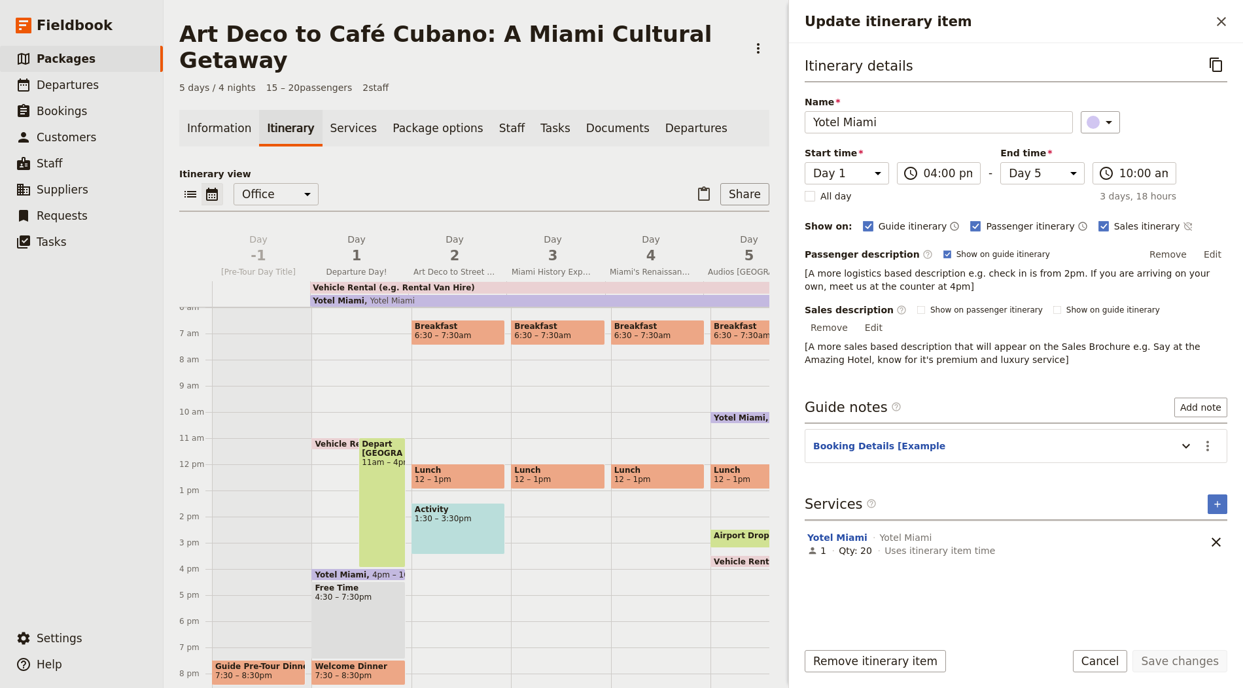
click at [442, 507] on div "Activity 1:30 – 3:30pm" at bounding box center [459, 529] width 94 height 52
select select "2"
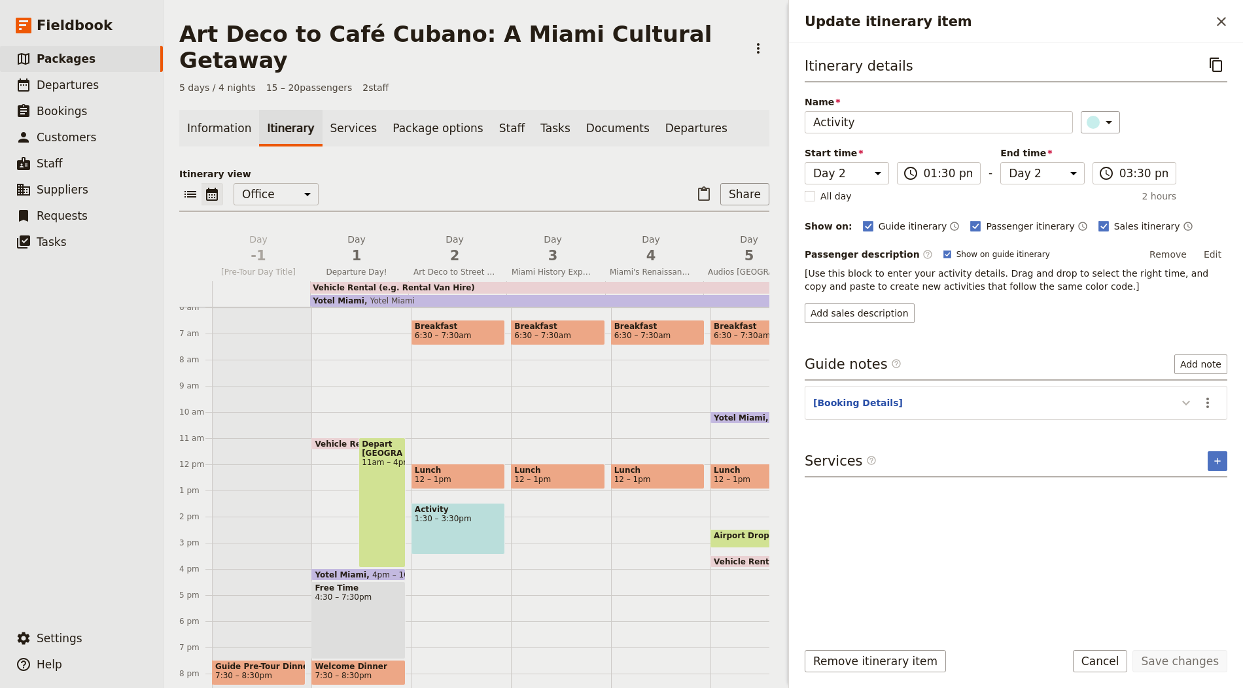
click at [1184, 401] on icon "Update itinerary item" at bounding box center [1187, 403] width 8 height 5
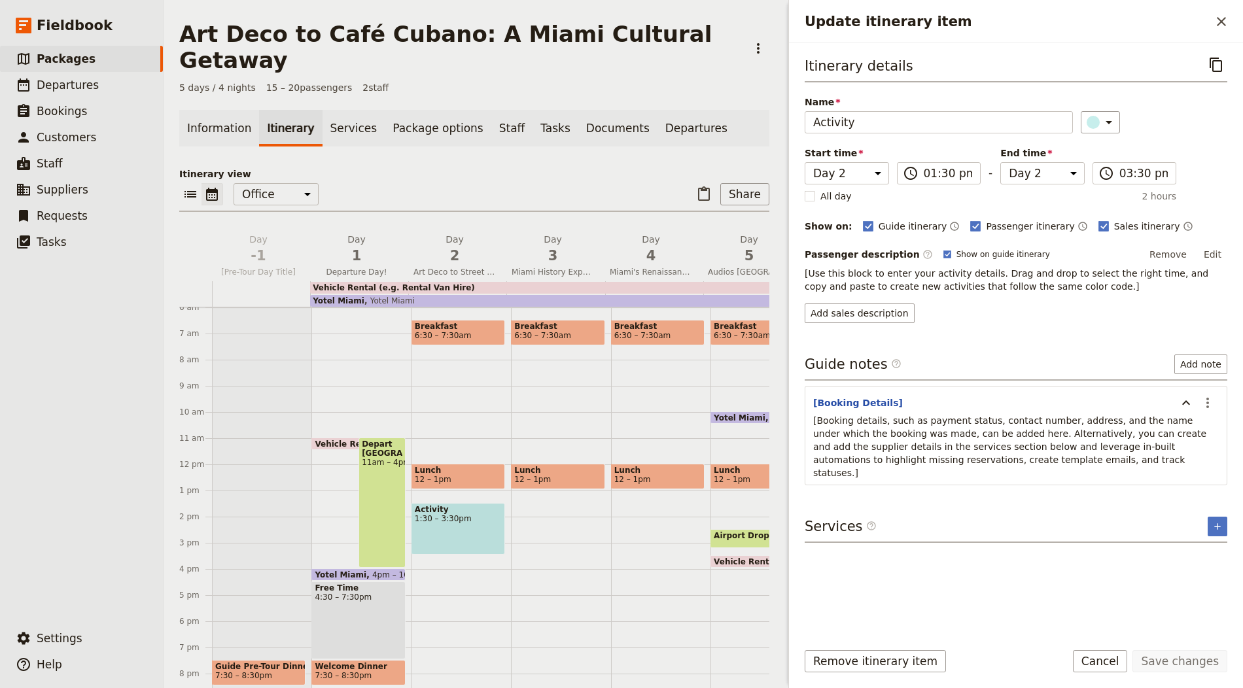
click at [382, 443] on div "Depart [GEOGRAPHIC_DATA] 11am – 4pm" at bounding box center [382, 503] width 47 height 130
select select "1"
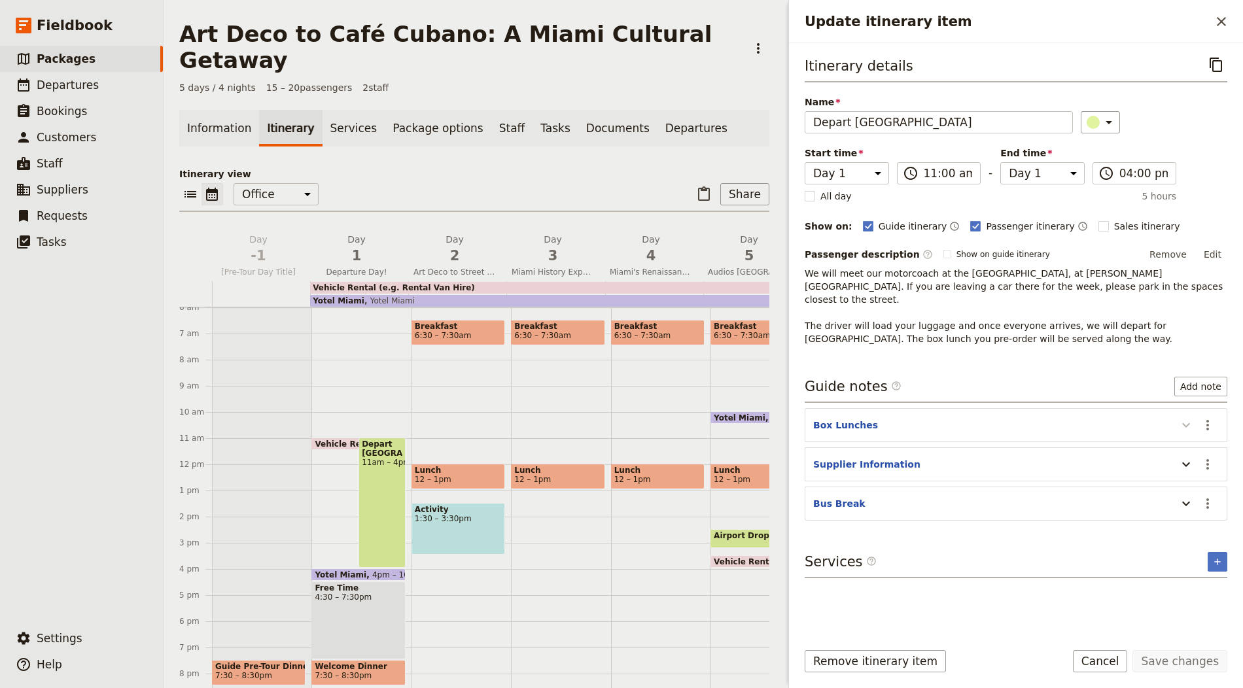
click at [1196, 414] on button "Update itinerary item" at bounding box center [1186, 425] width 21 height 22
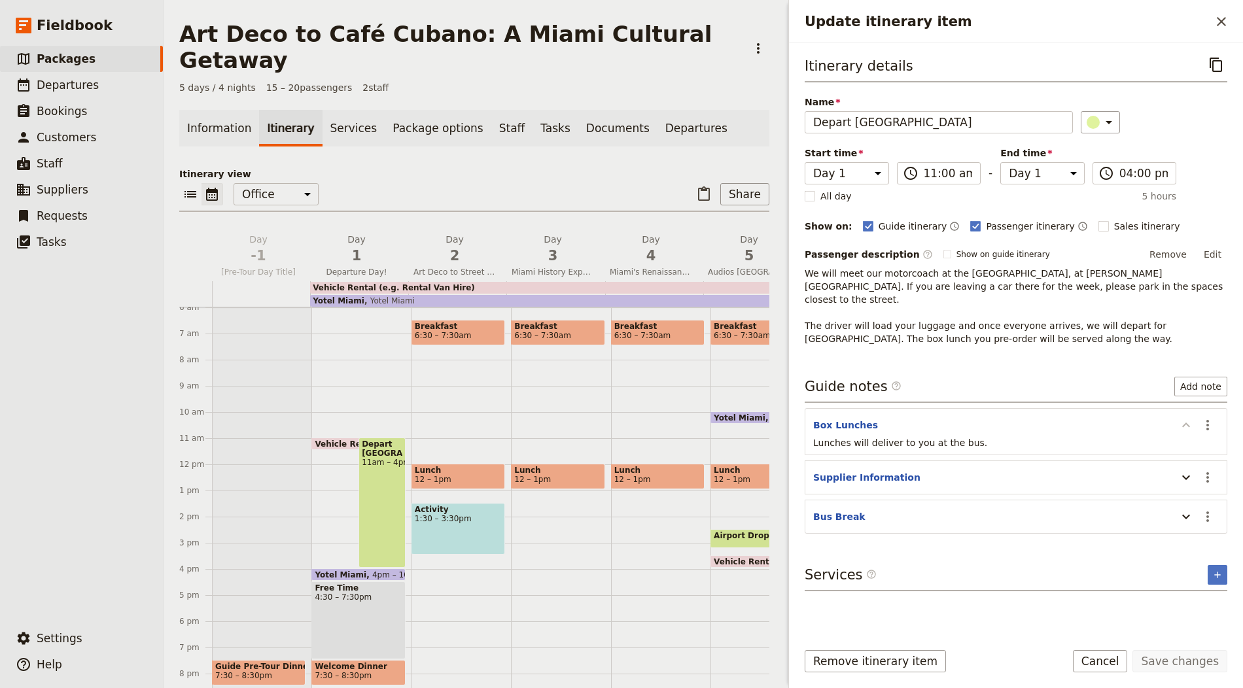
click at [1193, 418] on icon "Update itinerary item" at bounding box center [1187, 426] width 16 height 16
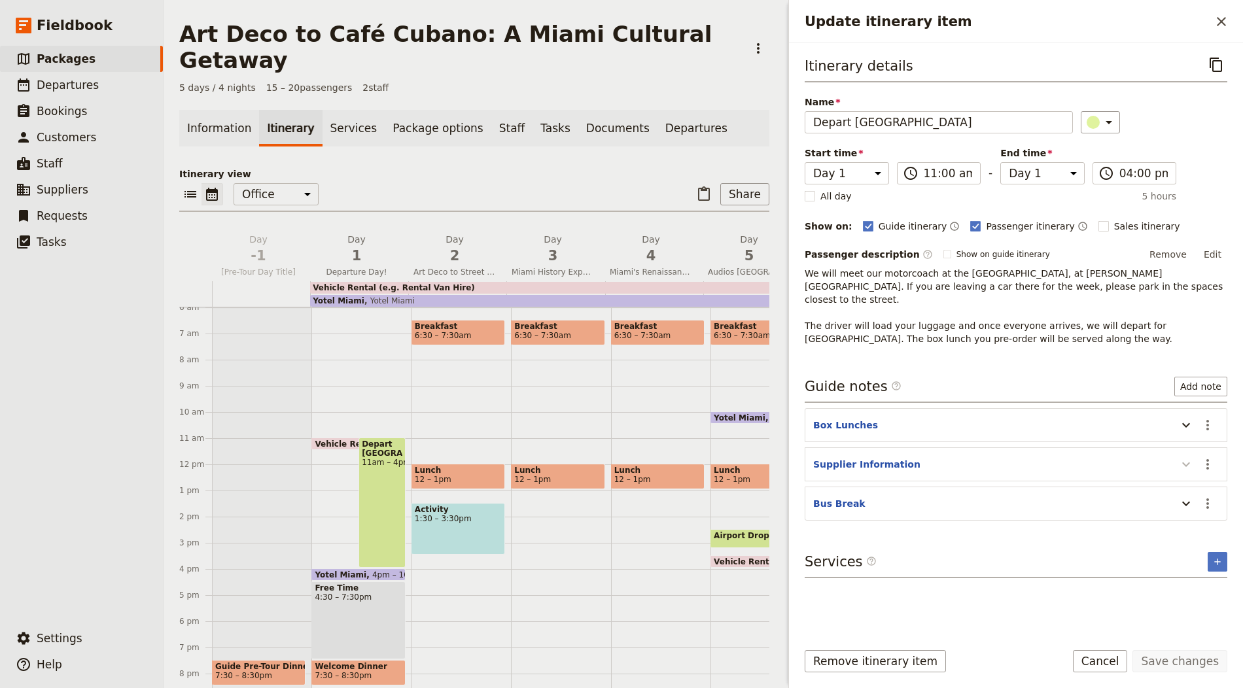
click at [1187, 457] on icon "Update itinerary item" at bounding box center [1187, 465] width 16 height 16
click at [1187, 496] on icon "Update itinerary item" at bounding box center [1187, 504] width 16 height 16
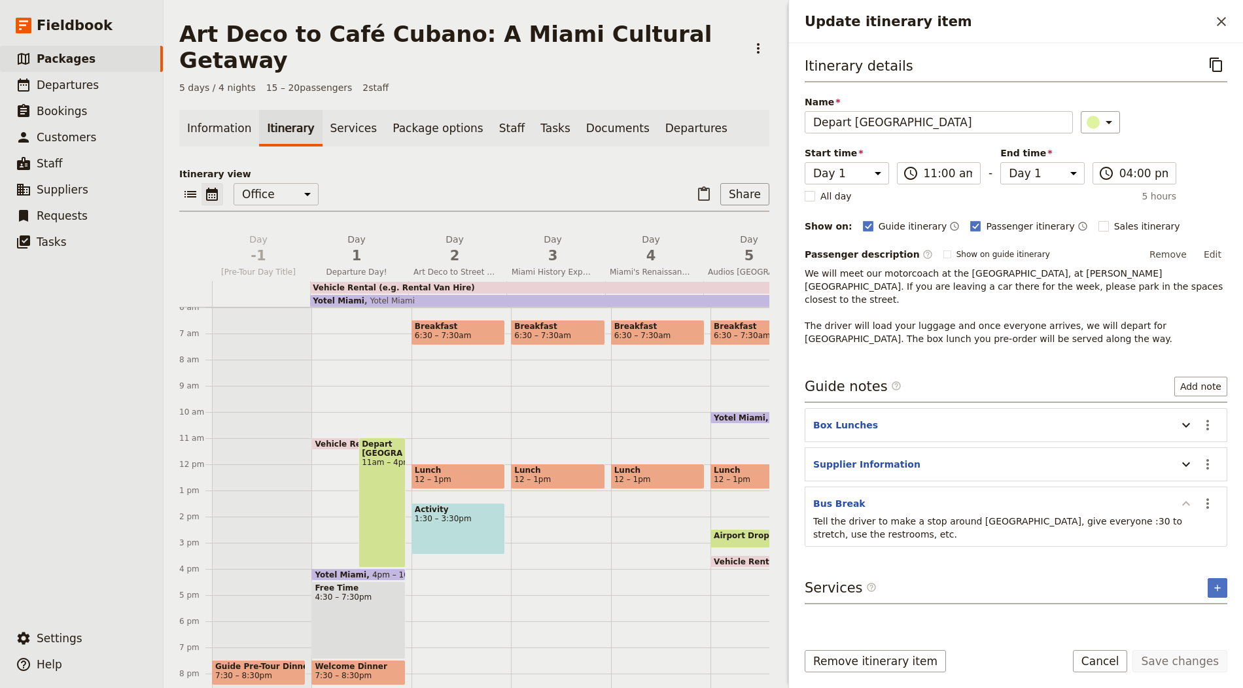
click at [1187, 496] on icon "Update itinerary item" at bounding box center [1187, 504] width 16 height 16
